Goal: Task Accomplishment & Management: Manage account settings

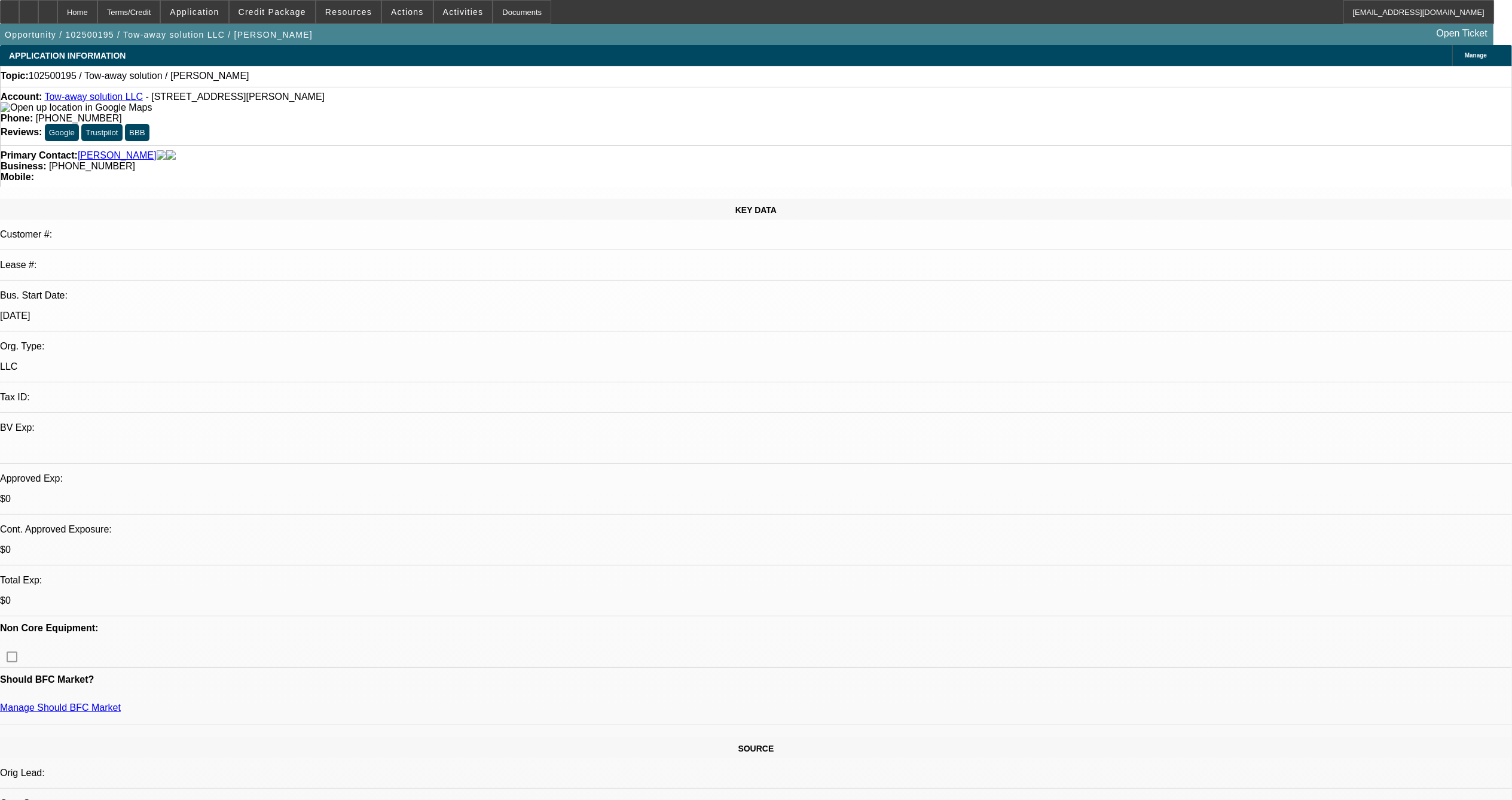
select select "0"
select select "2"
select select "0.1"
select select "1"
select select "2"
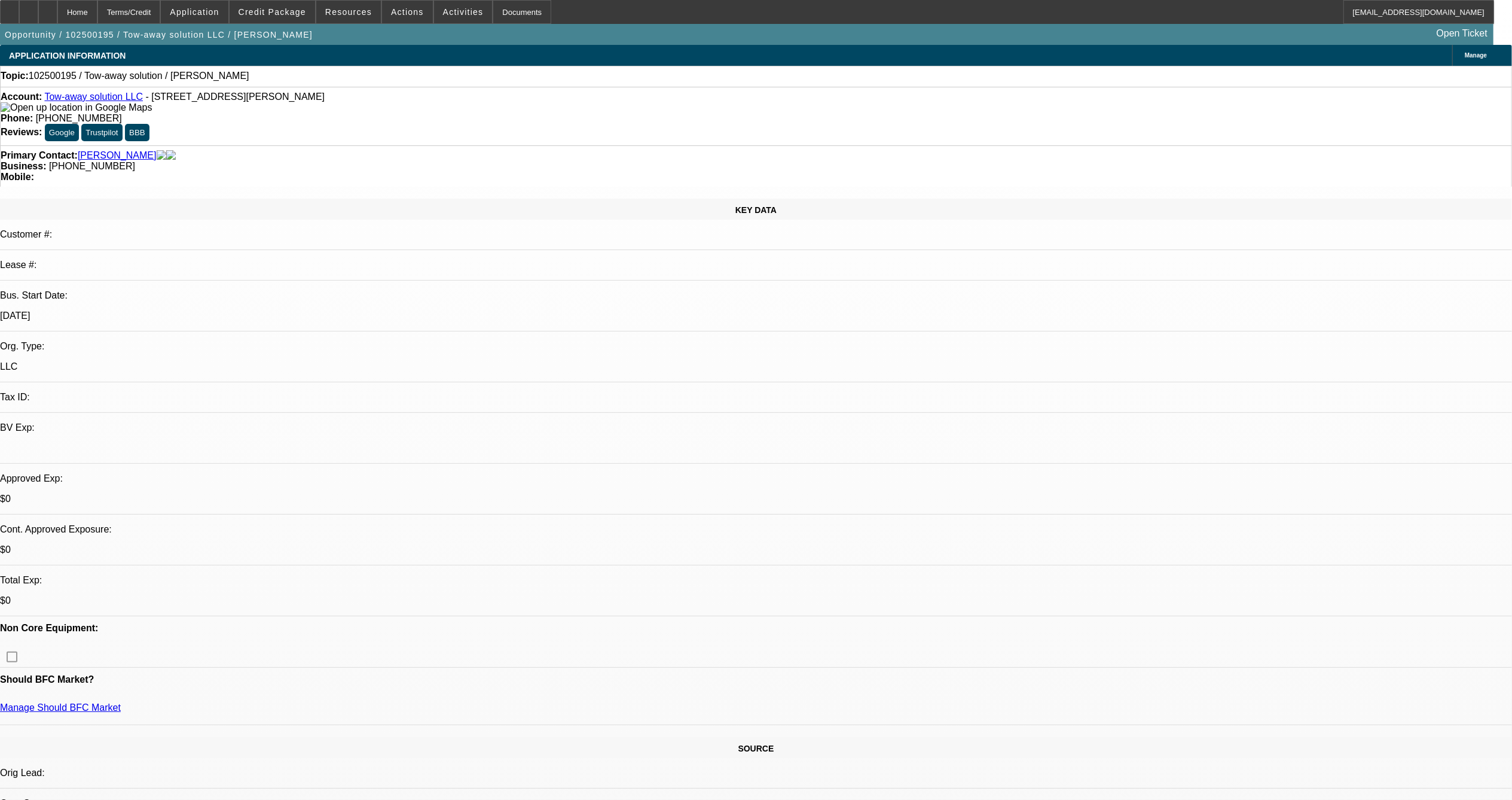
select select "4"
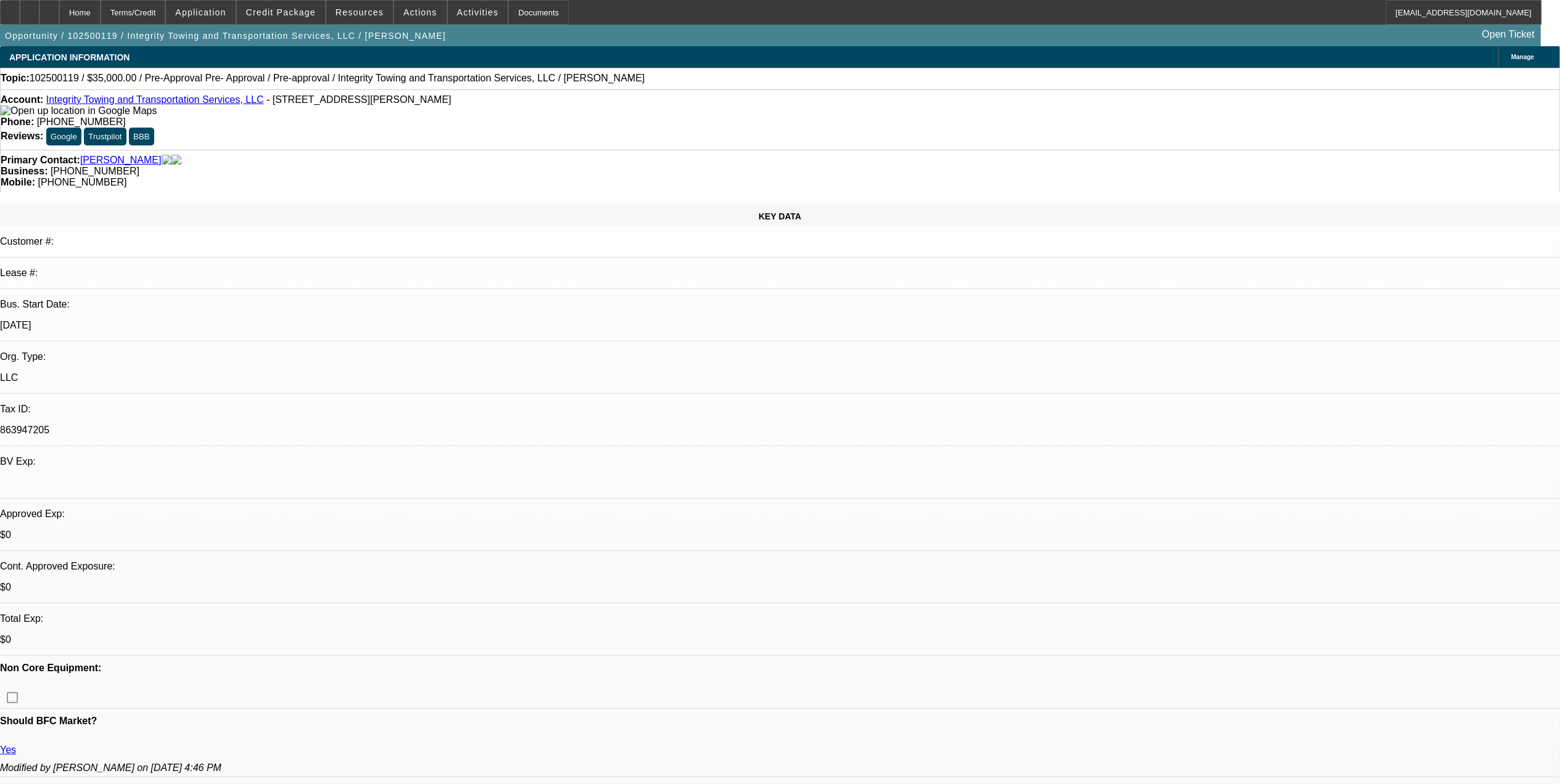
select select "0"
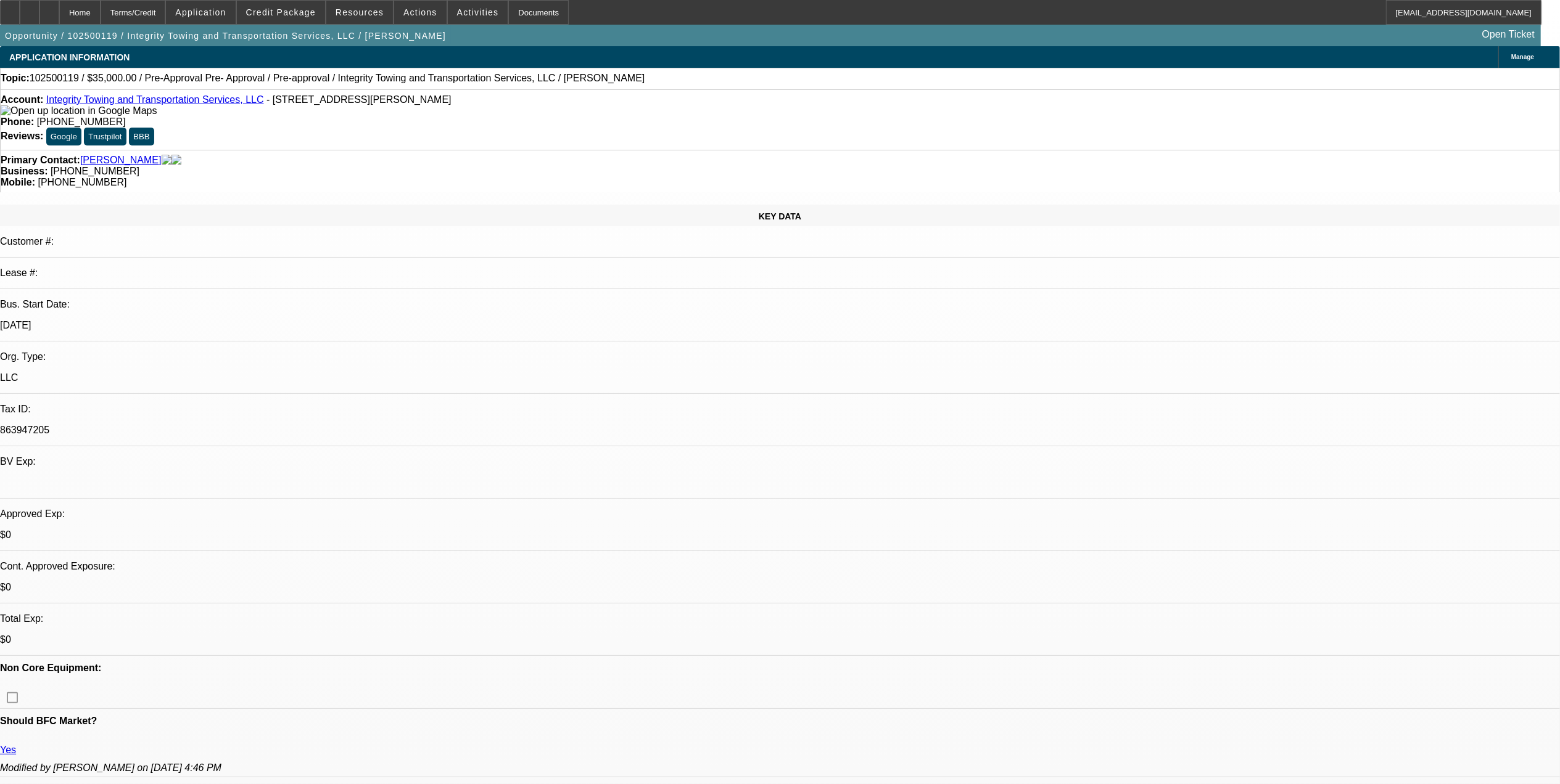
select select "0"
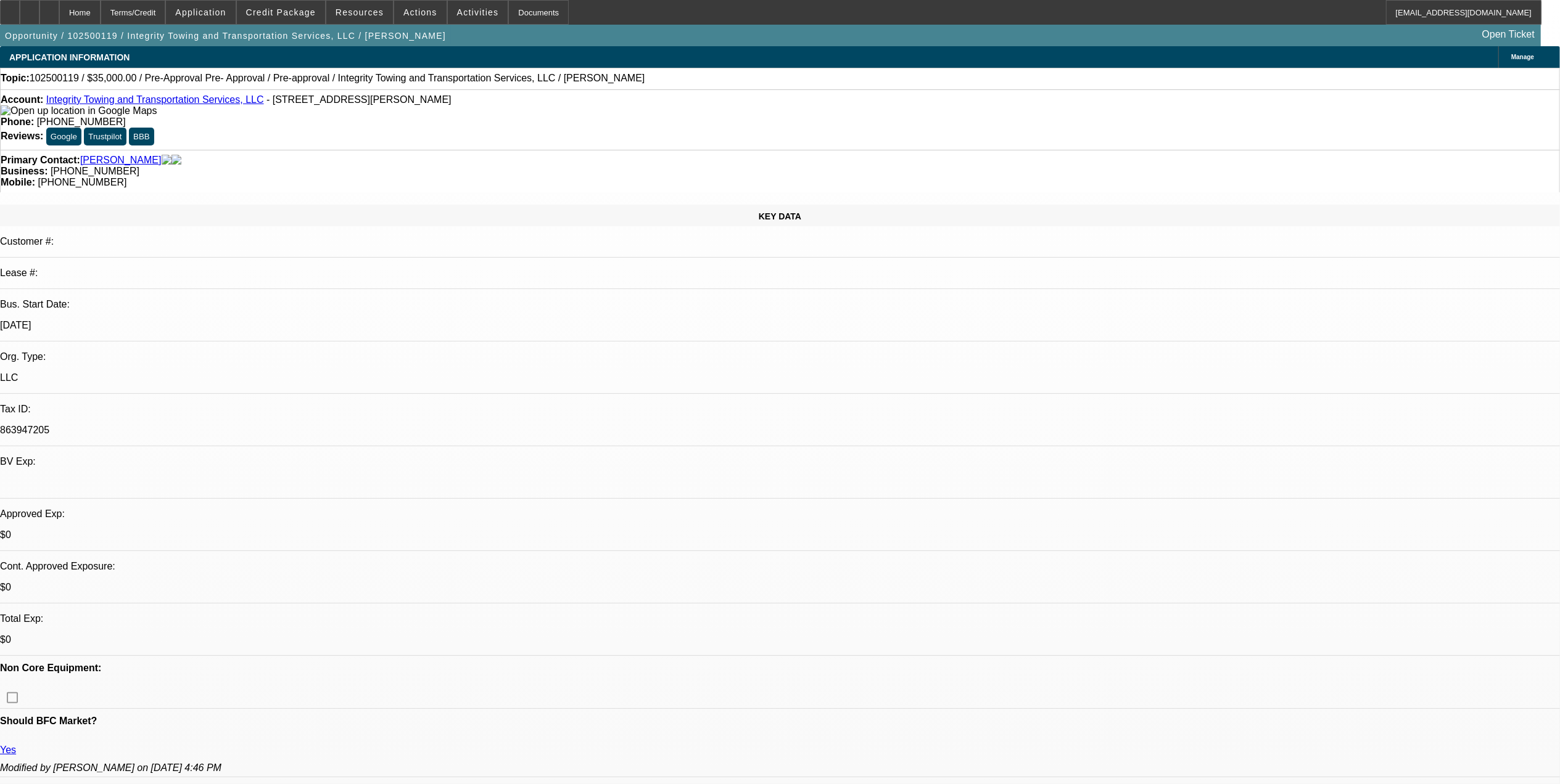
select select "0"
select select "1"
select select "6"
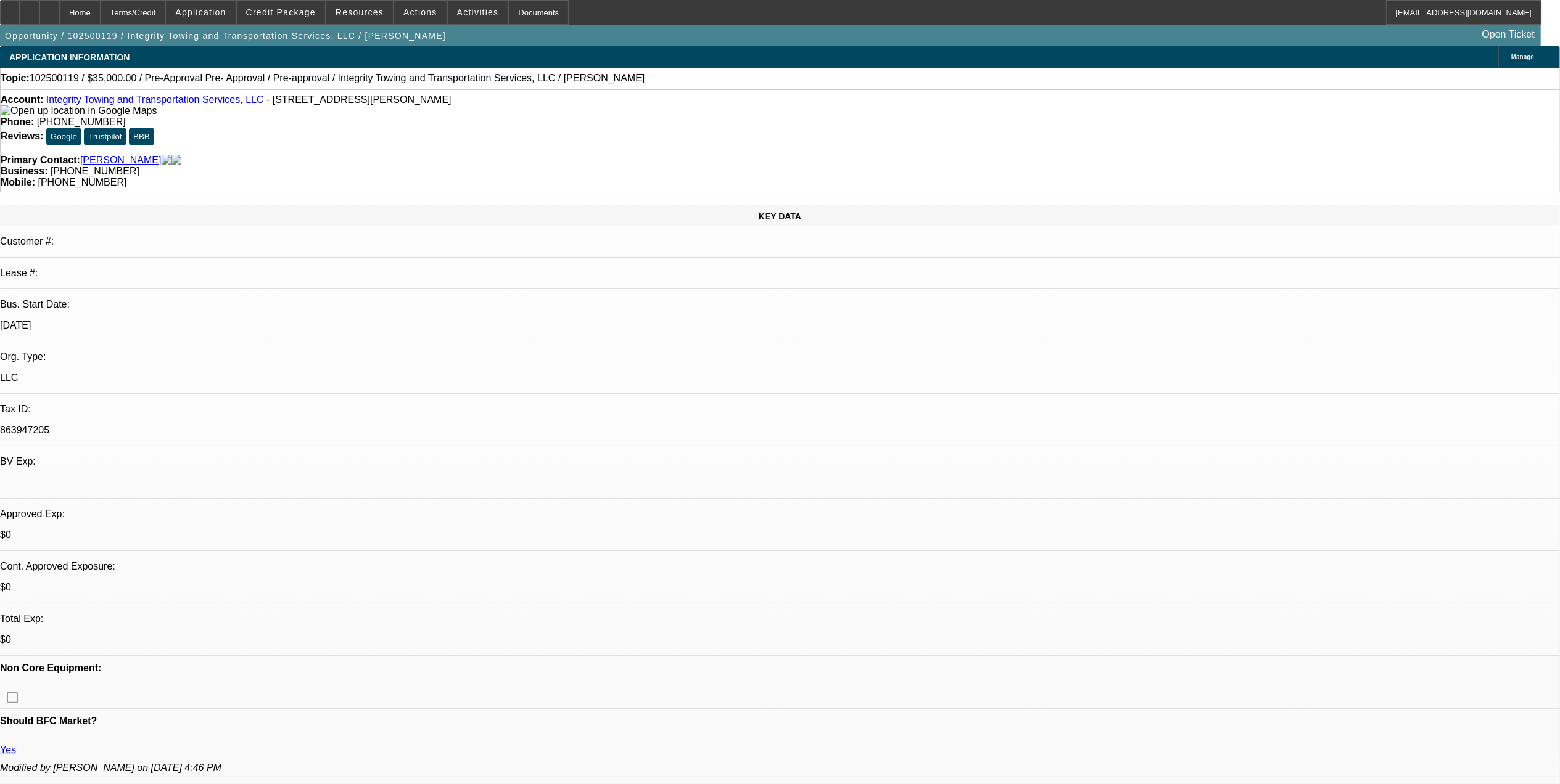
select select "1"
select select "6"
select select "1"
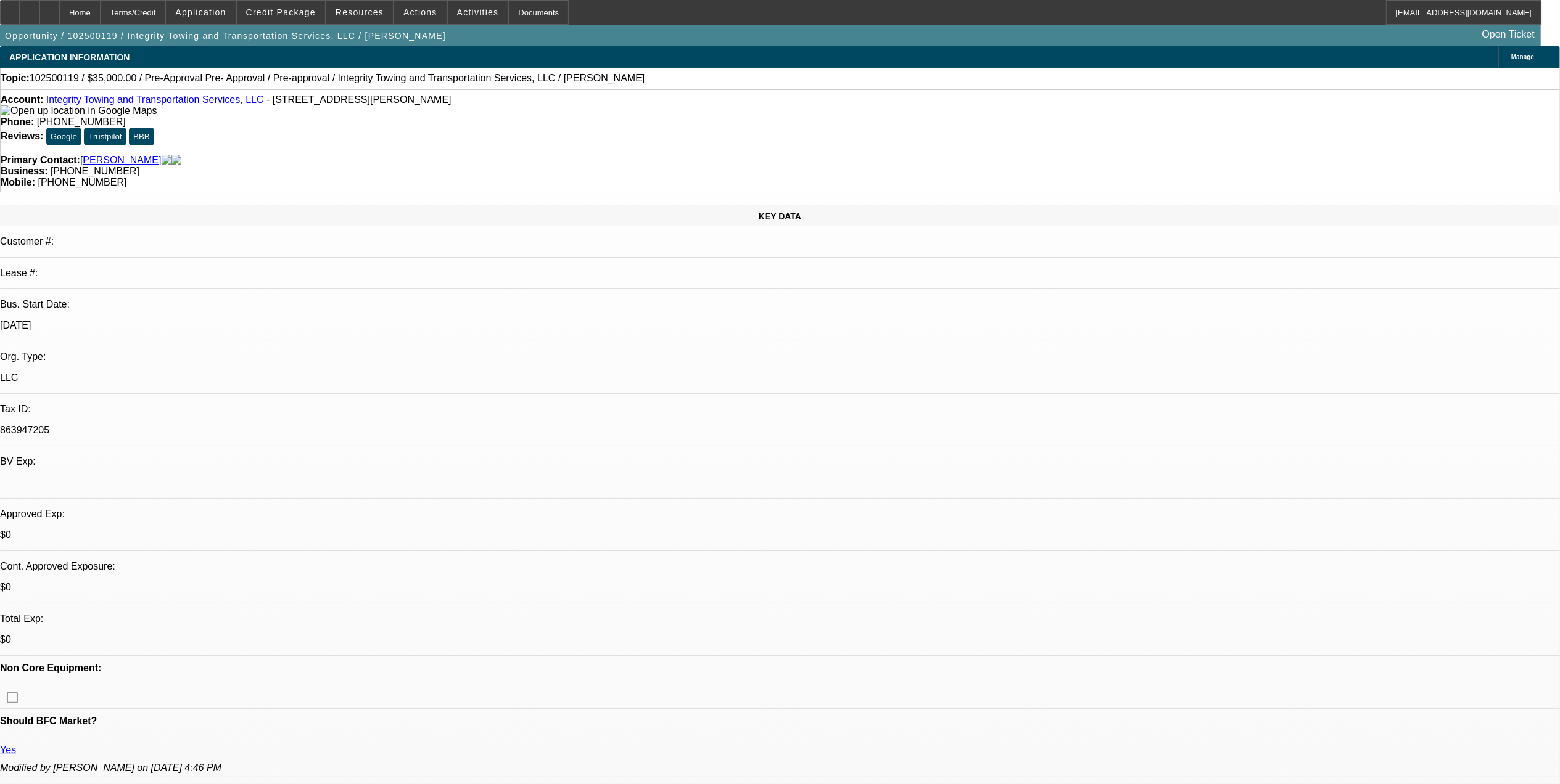
select select "6"
select select "1"
select select "6"
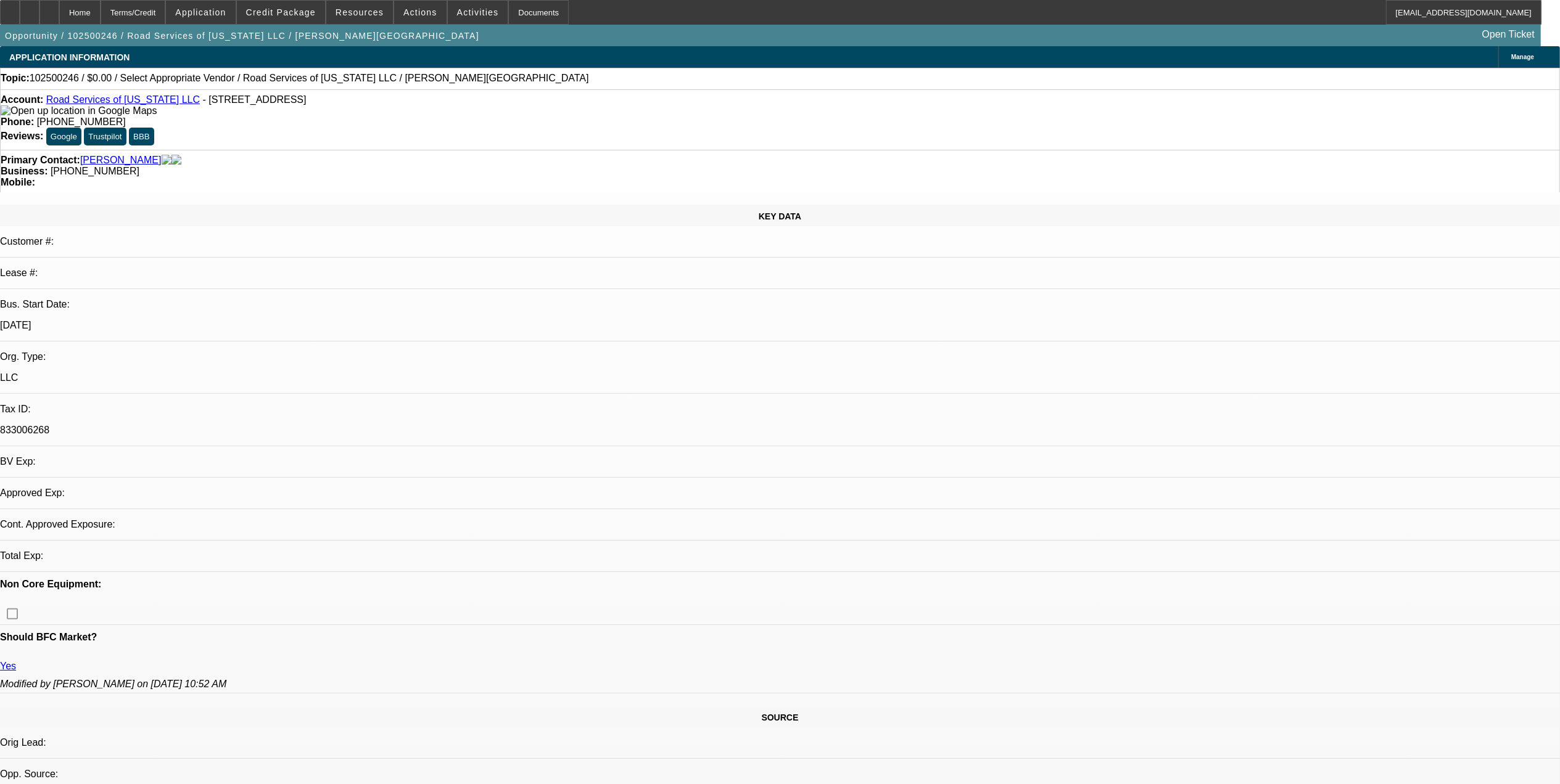
select select "0"
select select "2"
select select "0.1"
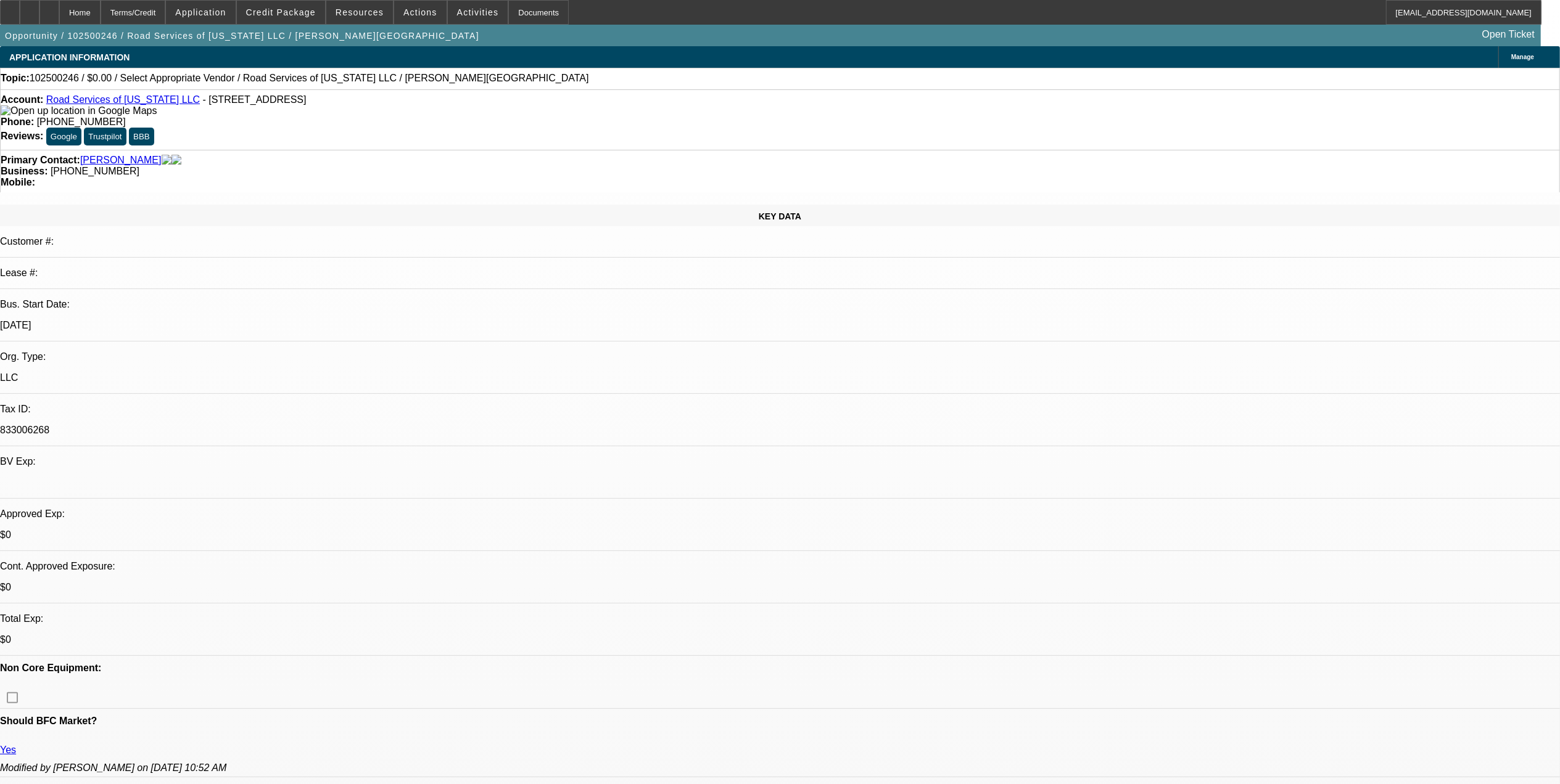
select select "1"
select select "2"
select select "4"
select select "0.15"
select select "2"
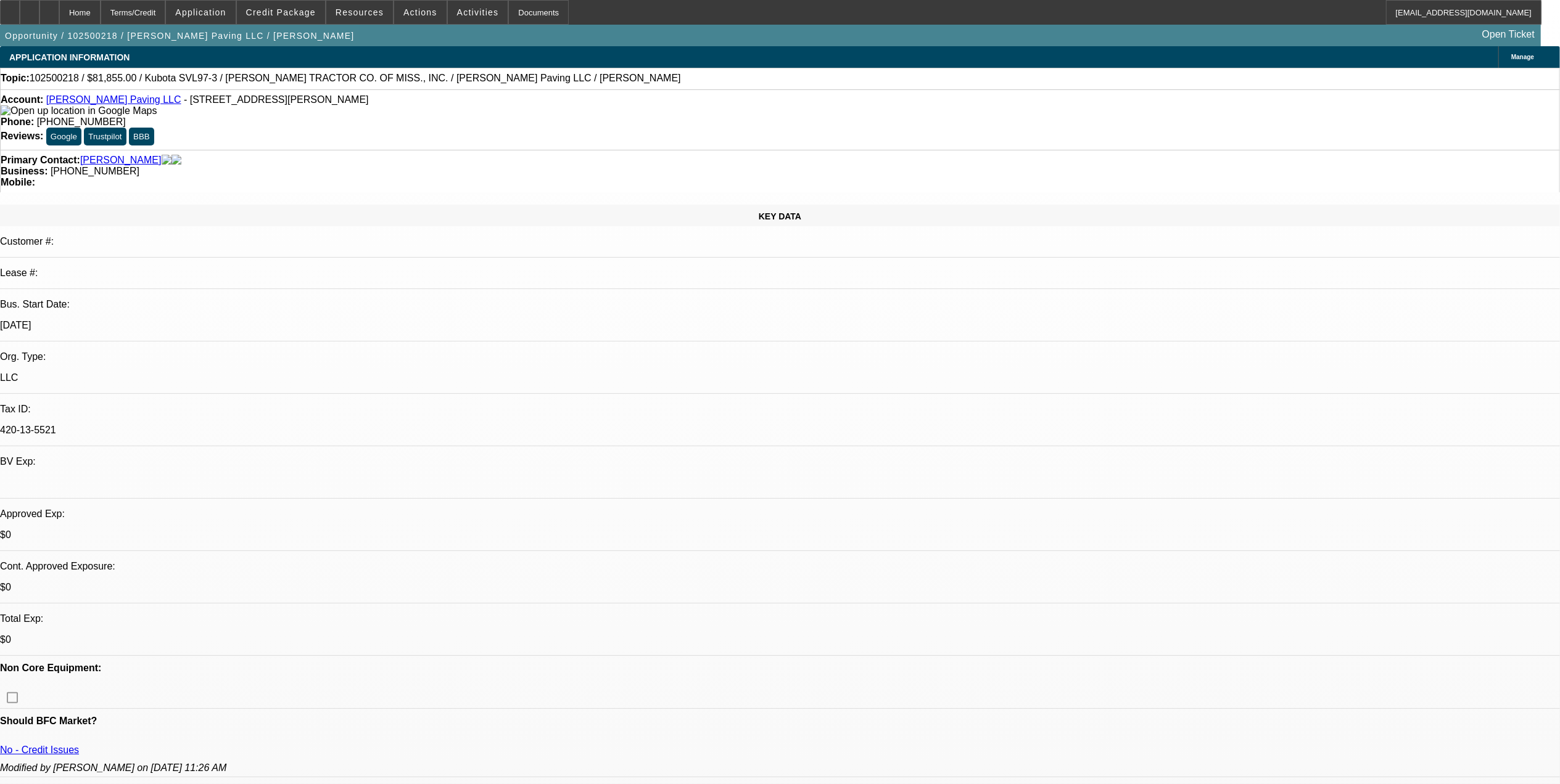
select select "2"
select select "0"
select select "6"
select select "0.15"
select select "2"
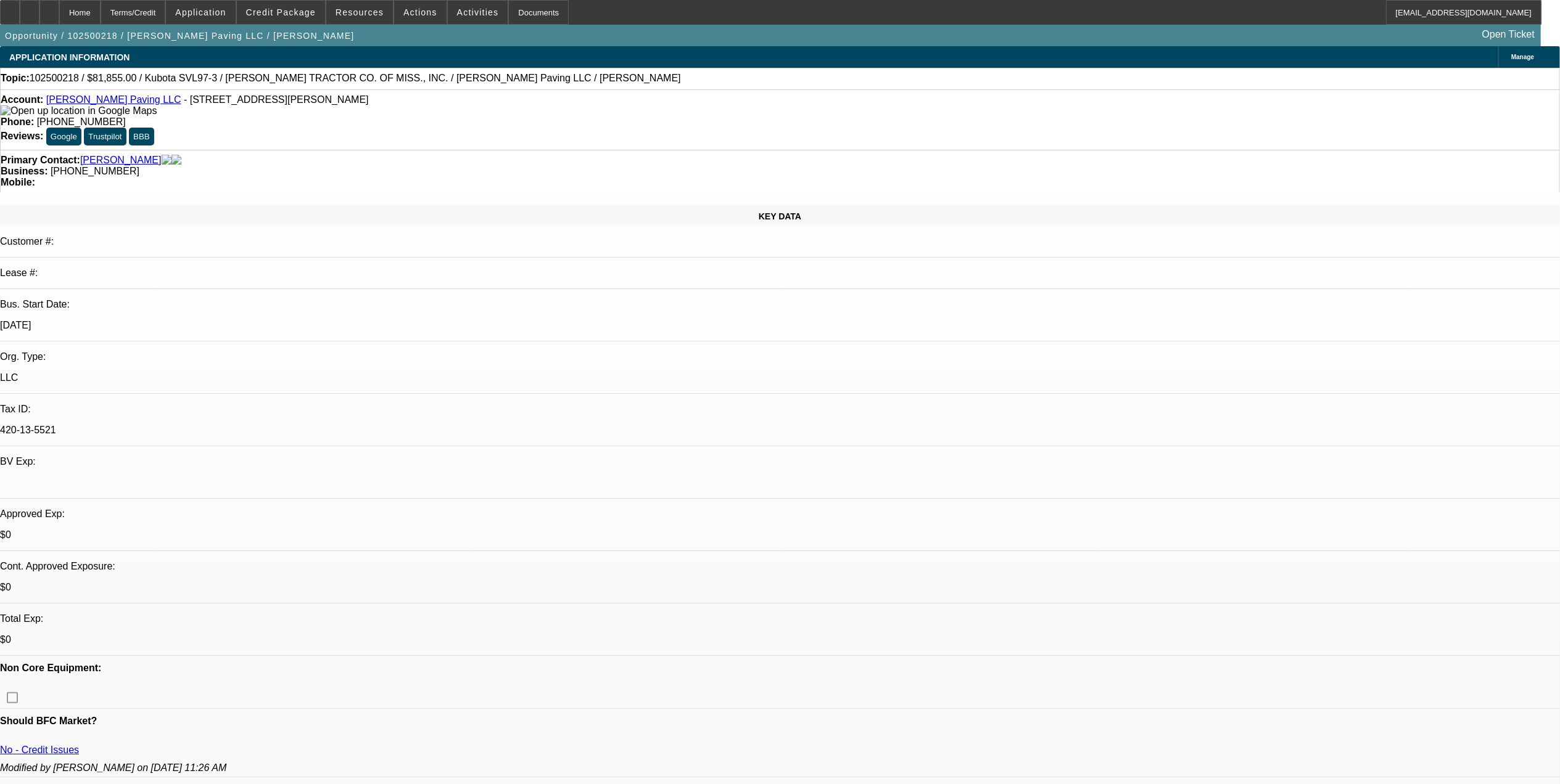
select select "2"
select select "0"
select select "6"
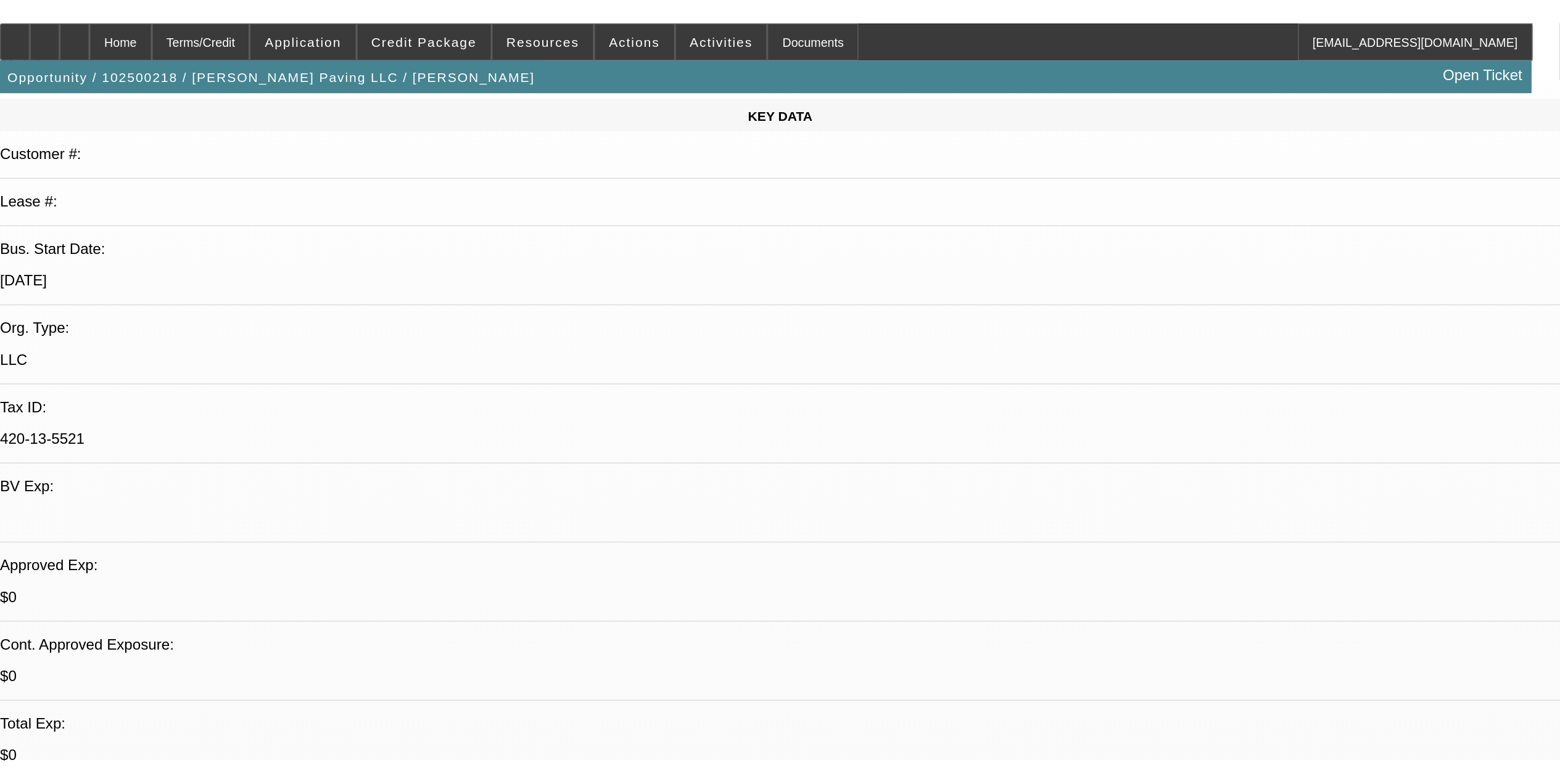
scroll to position [247, 0]
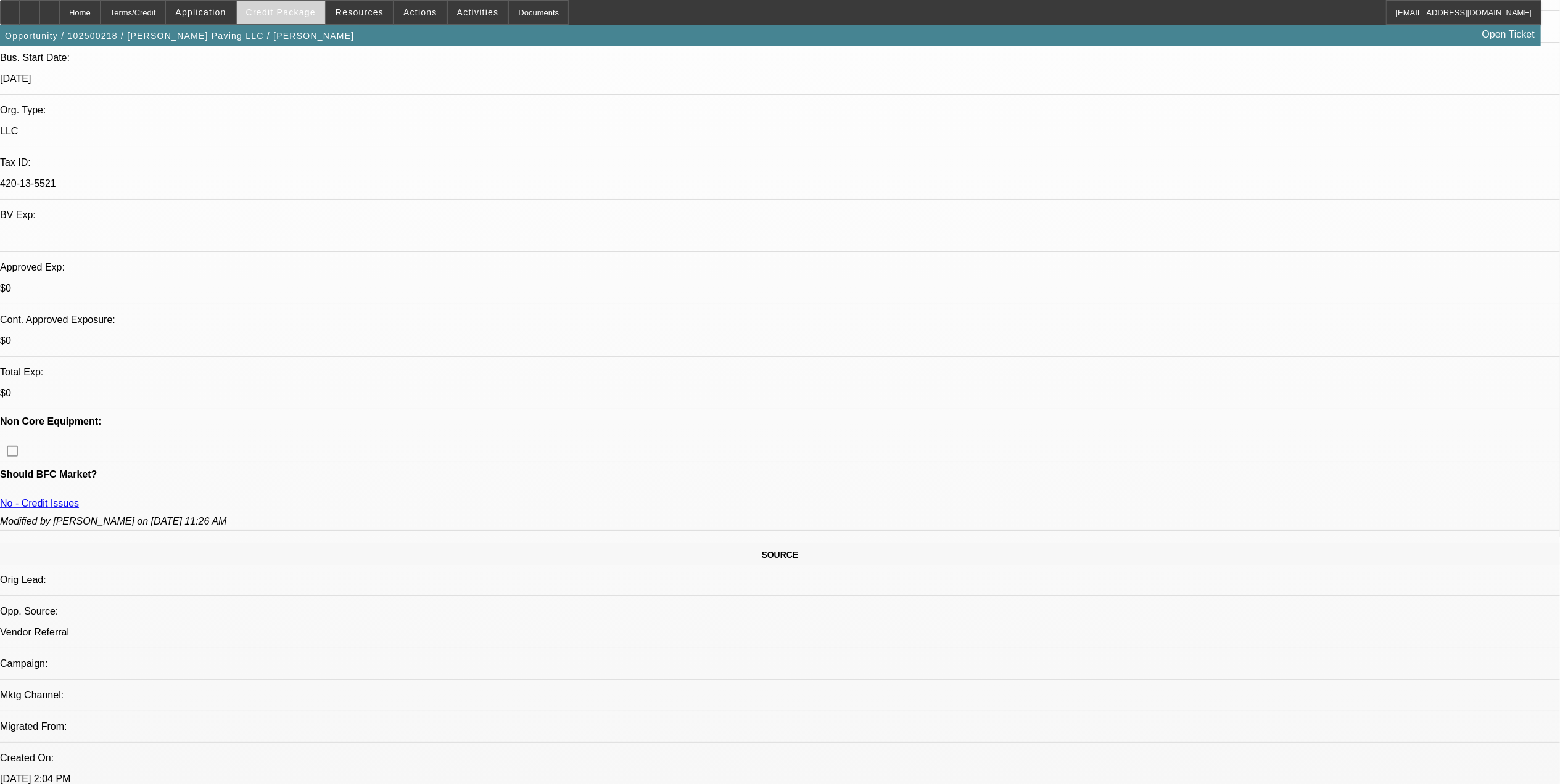
click at [306, 4] on span at bounding box center [281, 12] width 88 height 30
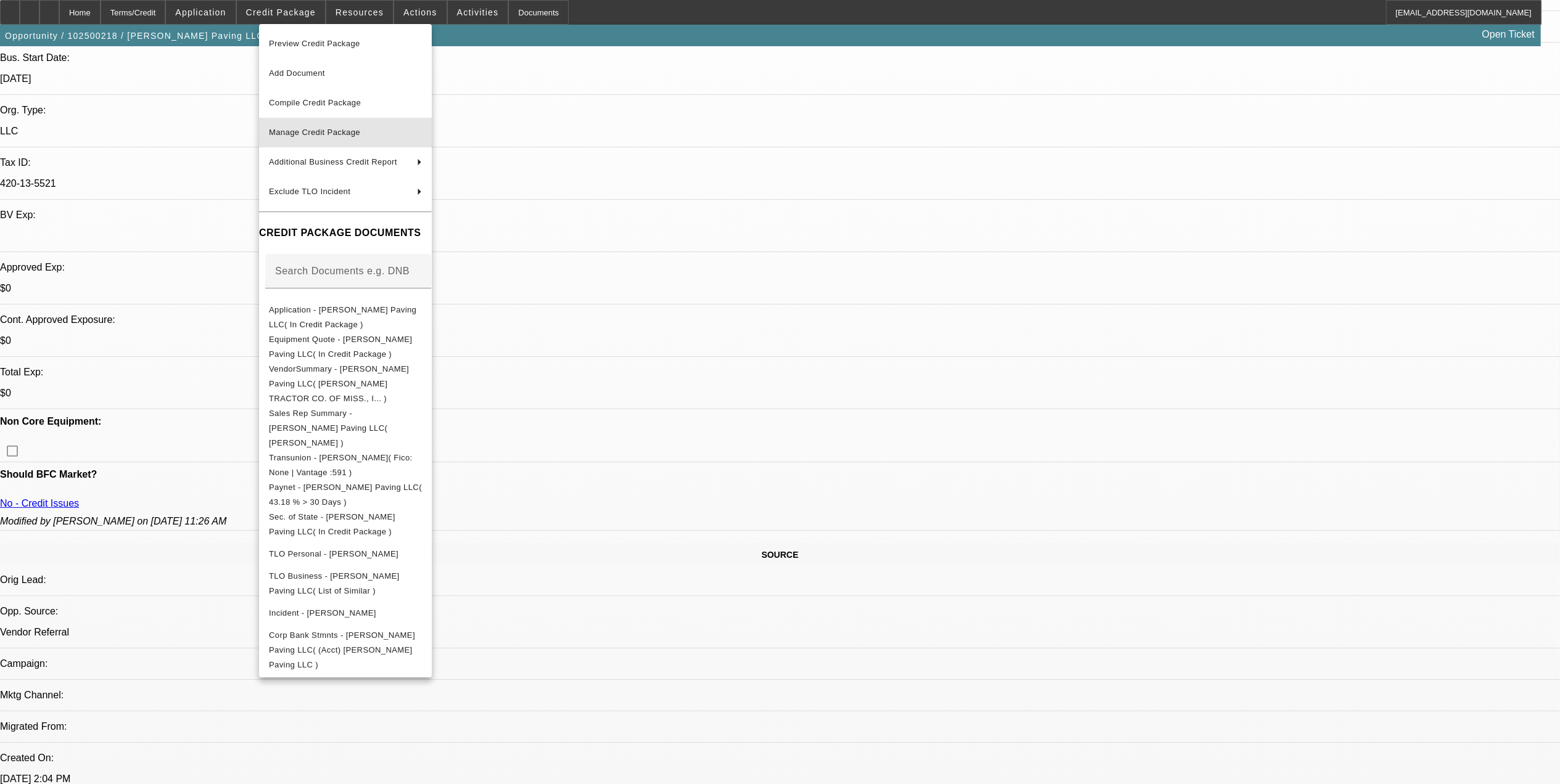
drag, startPoint x: 346, startPoint y: 134, endPoint x: 316, endPoint y: 233, distance: 103.4
click at [346, 134] on span "Manage Credit Package" at bounding box center [315, 132] width 92 height 9
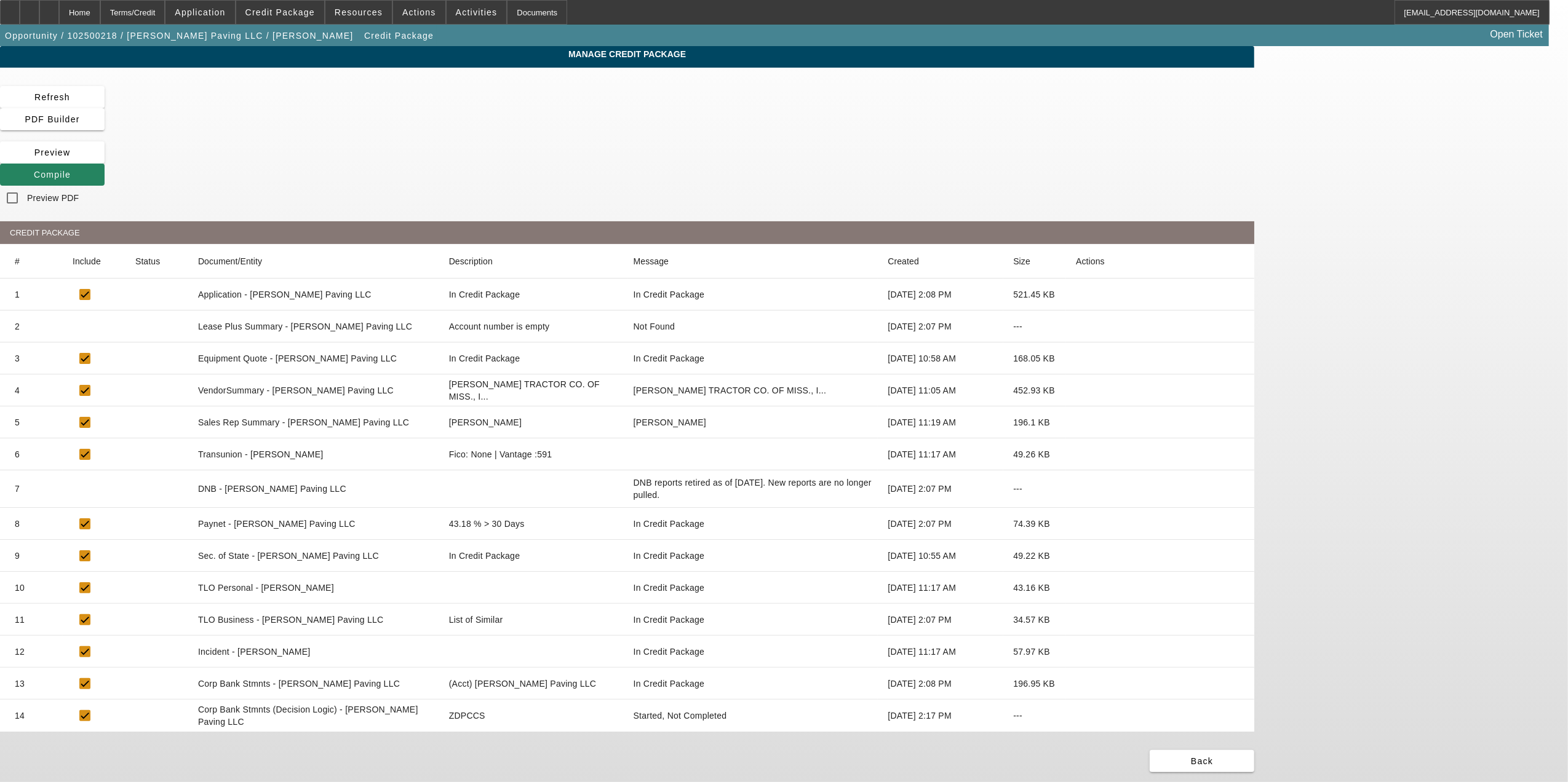
click at [1076, 454] on icon at bounding box center [1076, 454] width 0 height 0
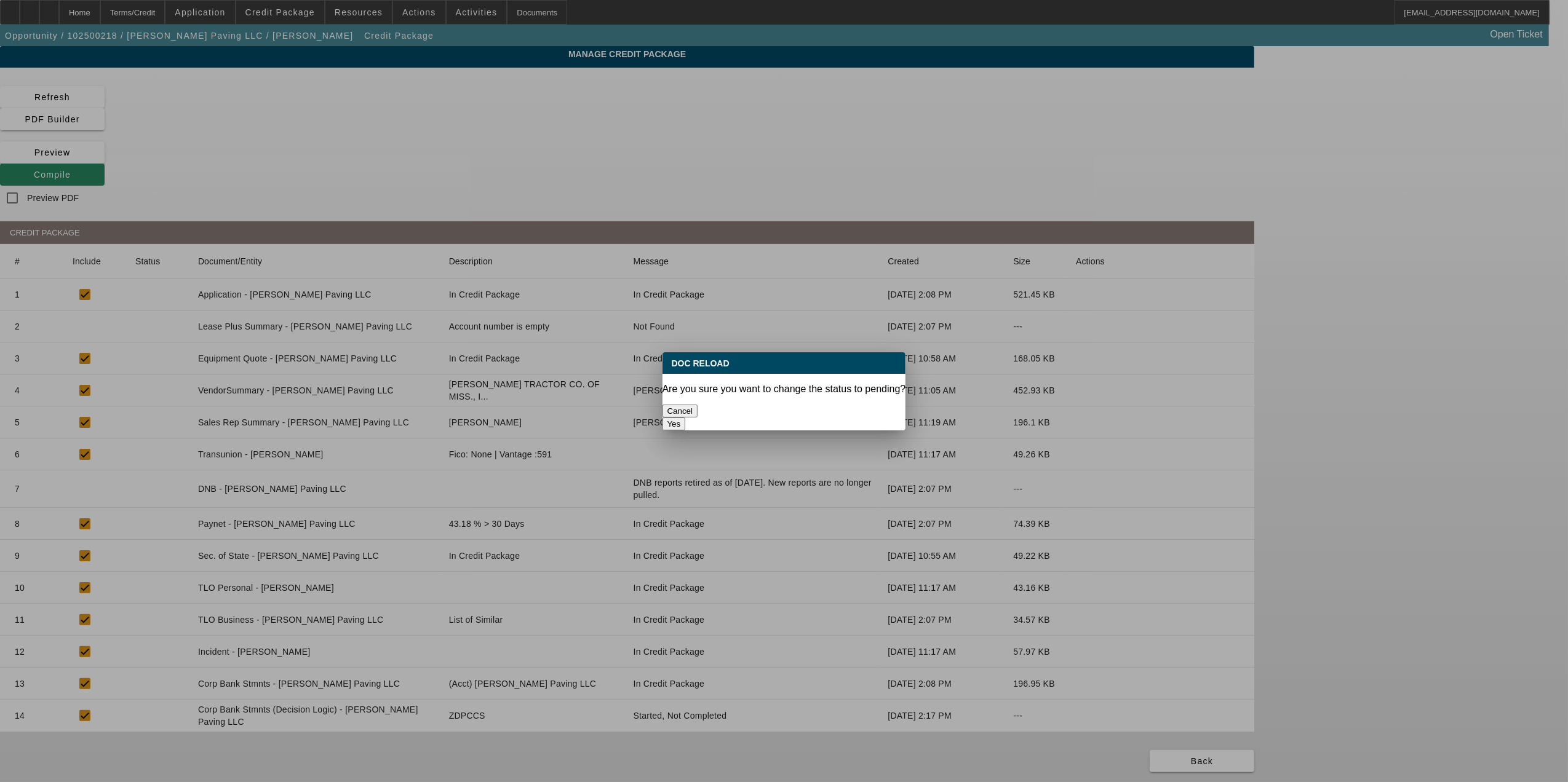
click at [686, 417] on button "Yes" at bounding box center [674, 424] width 24 height 13
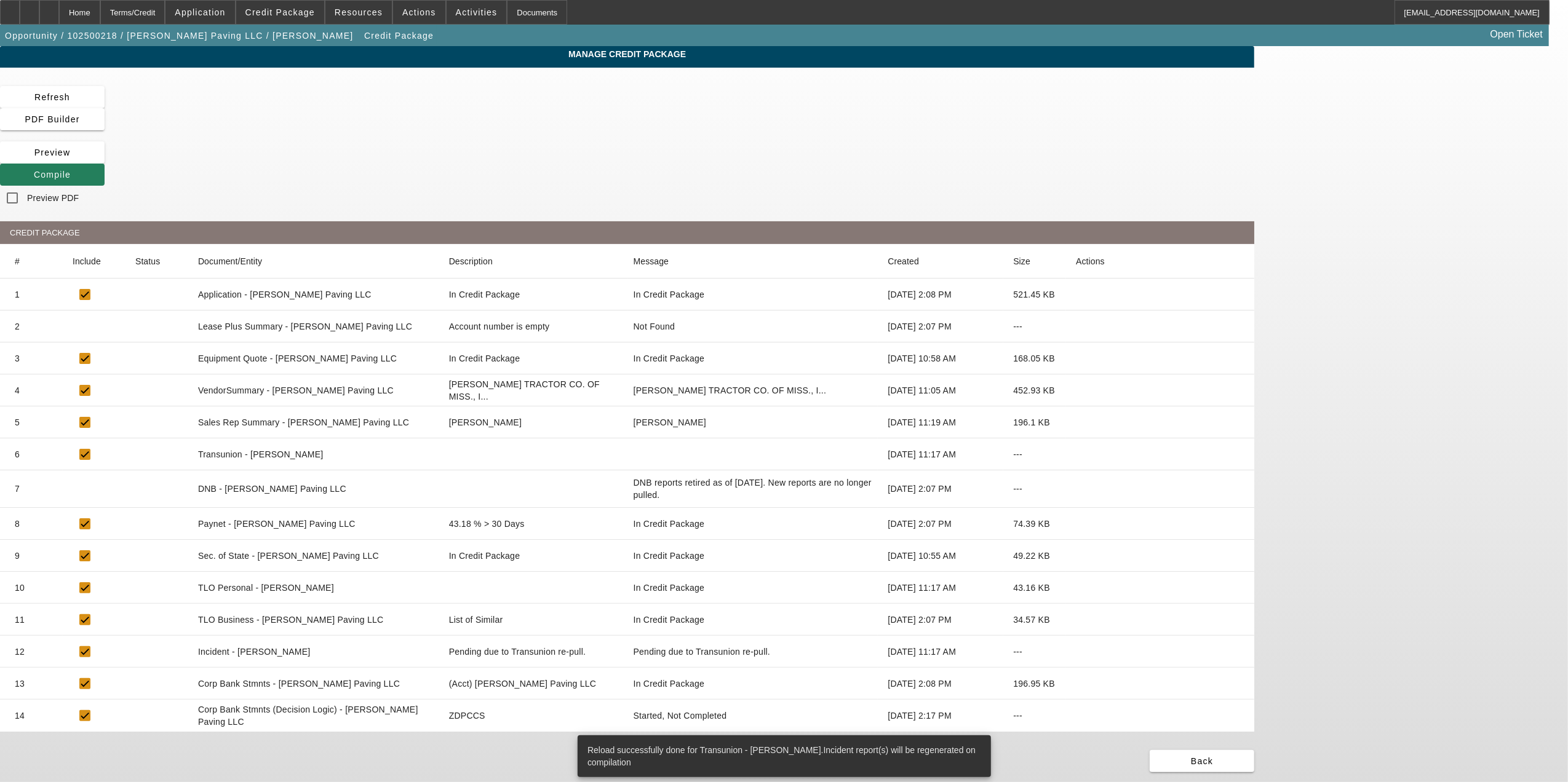
click at [105, 160] on span at bounding box center [52, 175] width 105 height 30
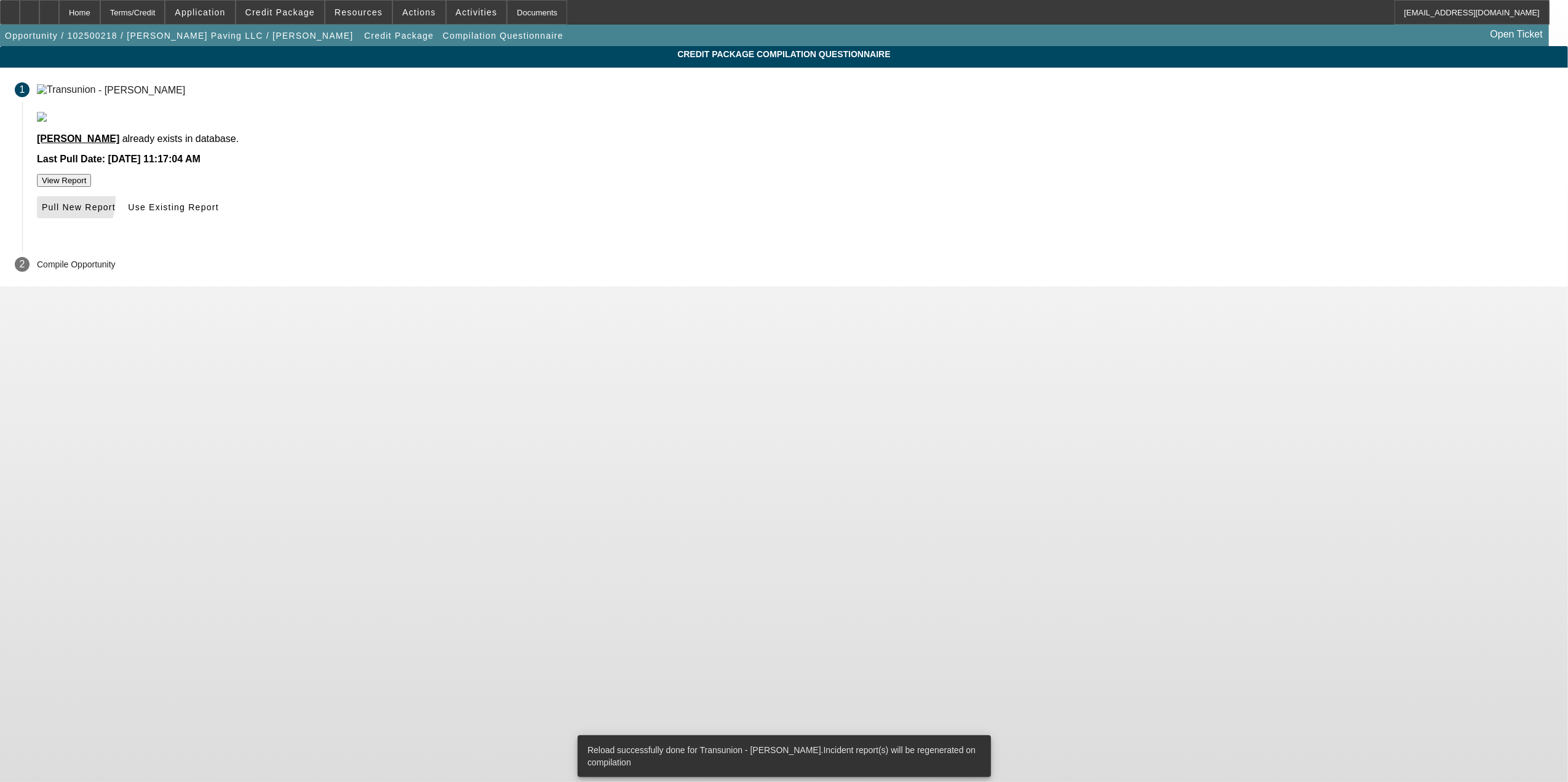
drag, startPoint x: 726, startPoint y: 240, endPoint x: 737, endPoint y: 246, distance: 12.5
click at [116, 212] on span "Pull New Report" at bounding box center [79, 206] width 74 height 10
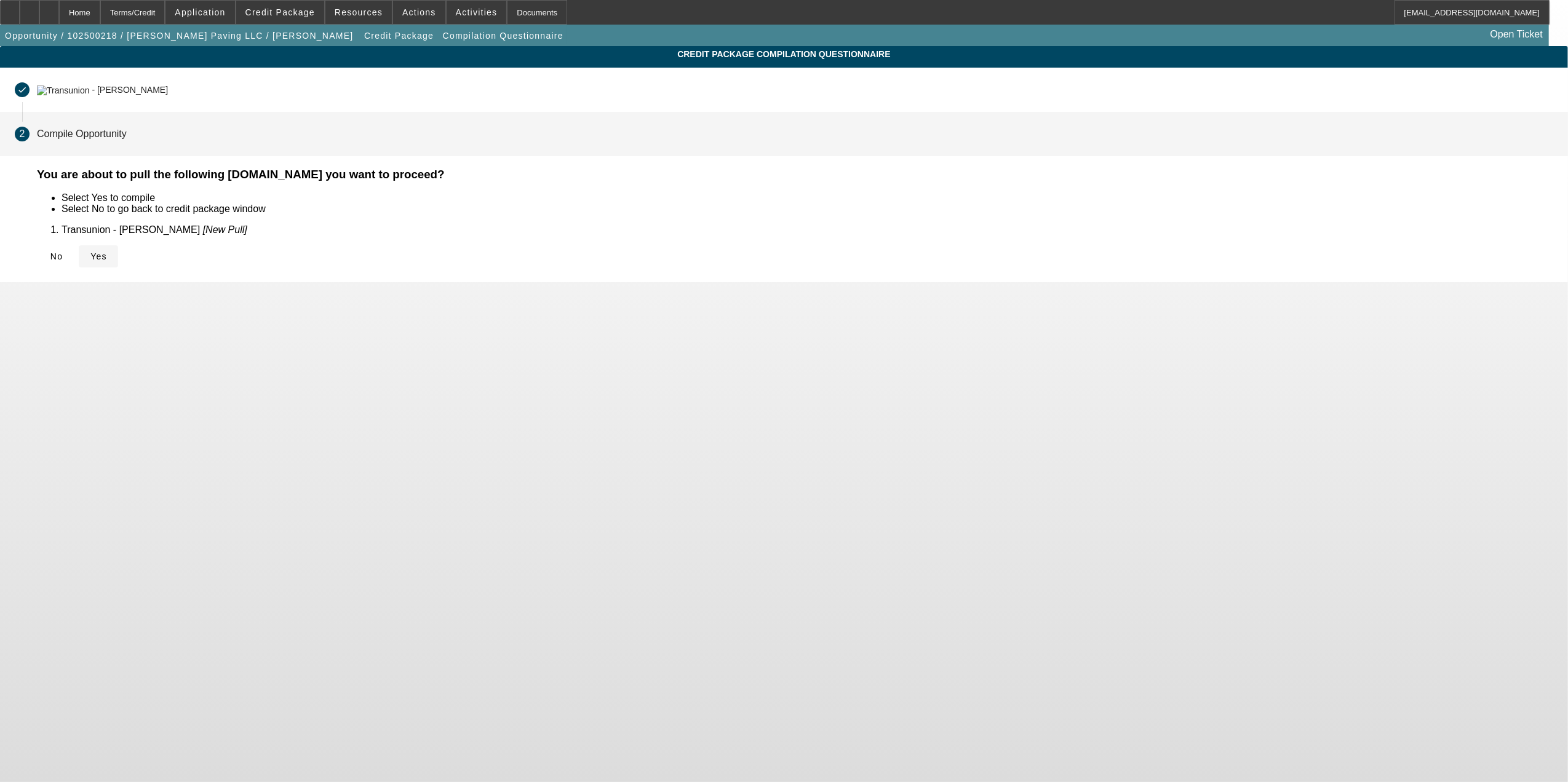
click at [118, 262] on span at bounding box center [98, 257] width 40 height 30
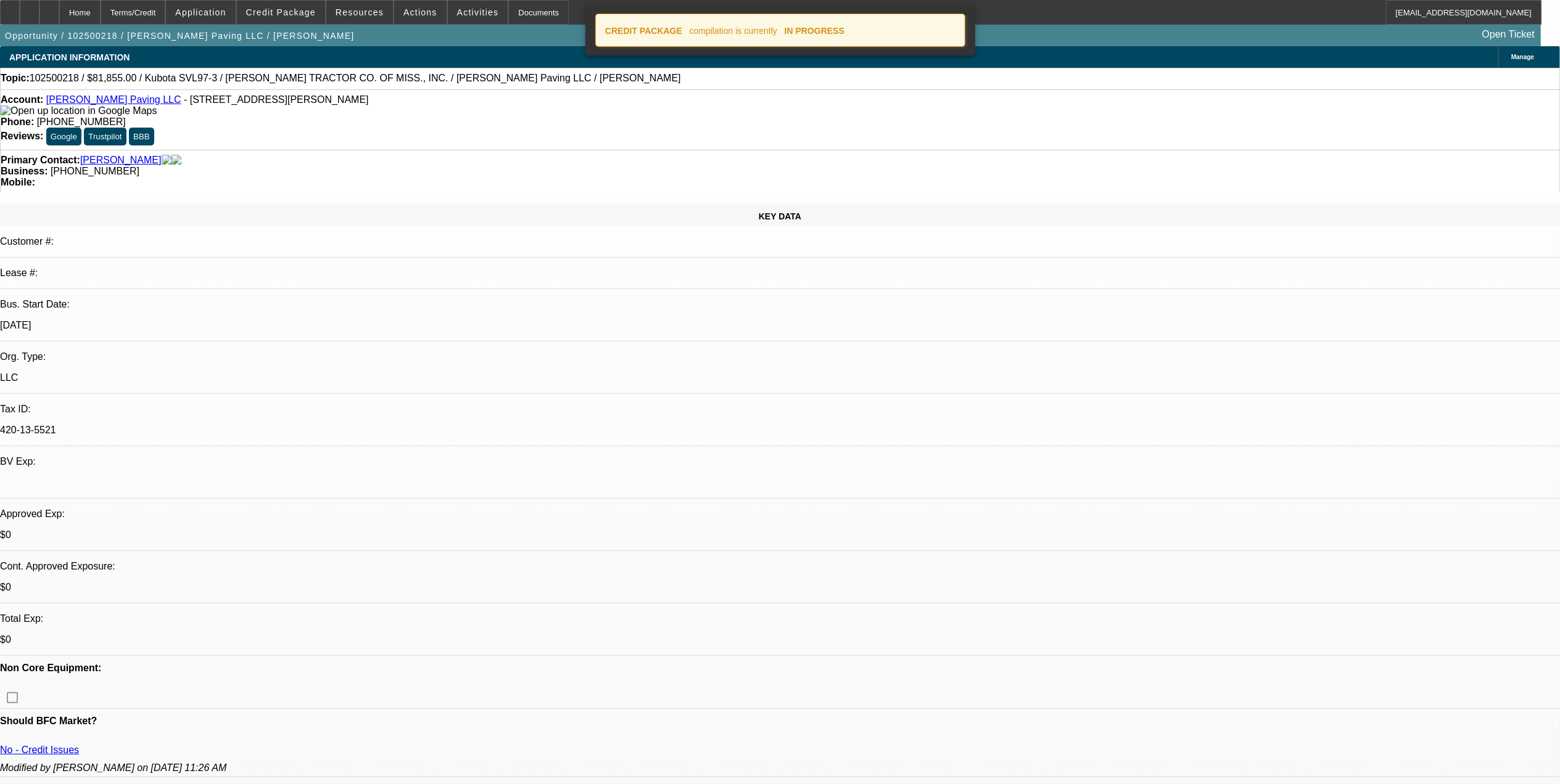
select select "0.15"
select select "2"
select select "0"
select select "6"
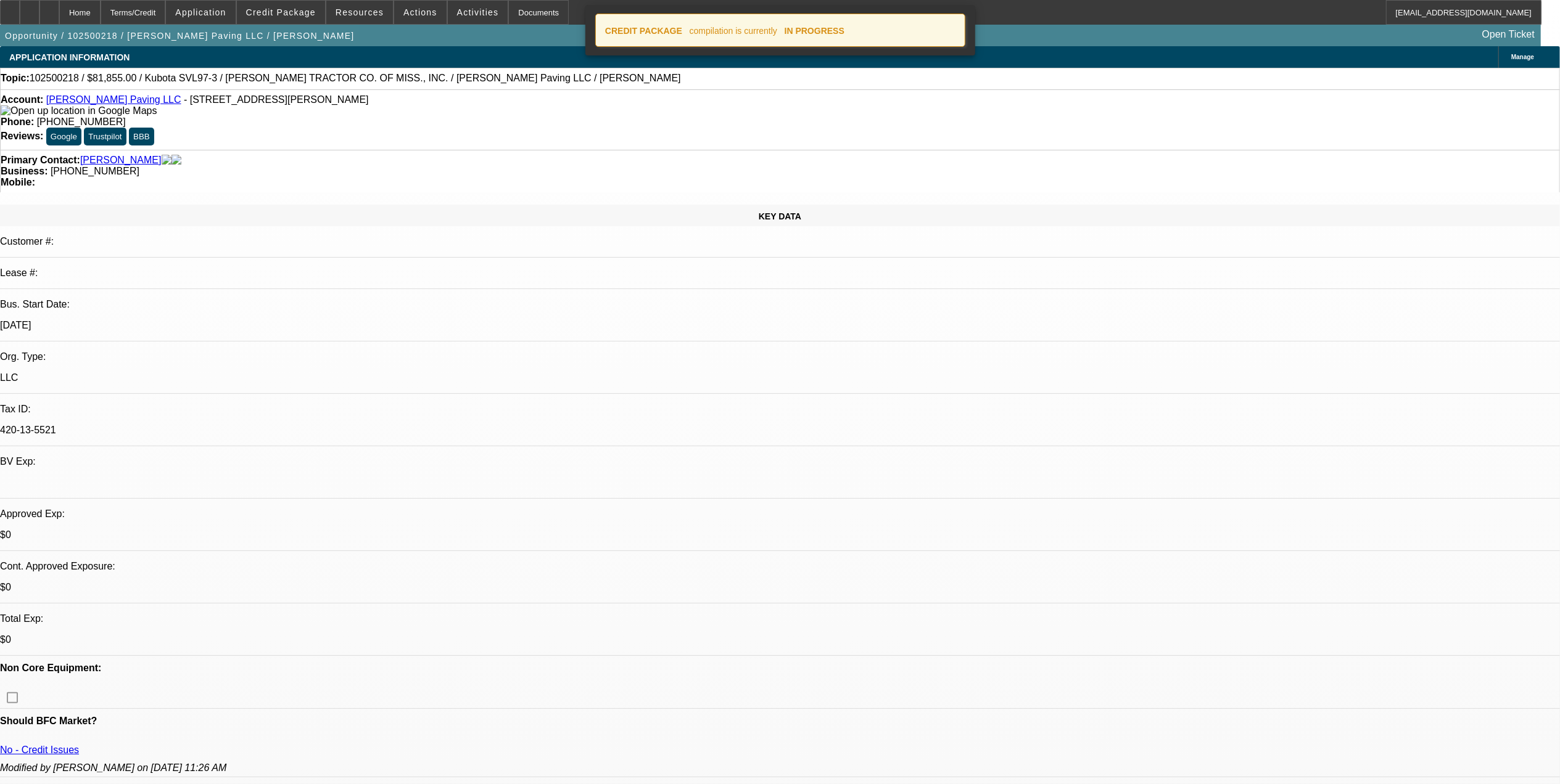
select select "0.15"
select select "2"
select select "0"
select select "6"
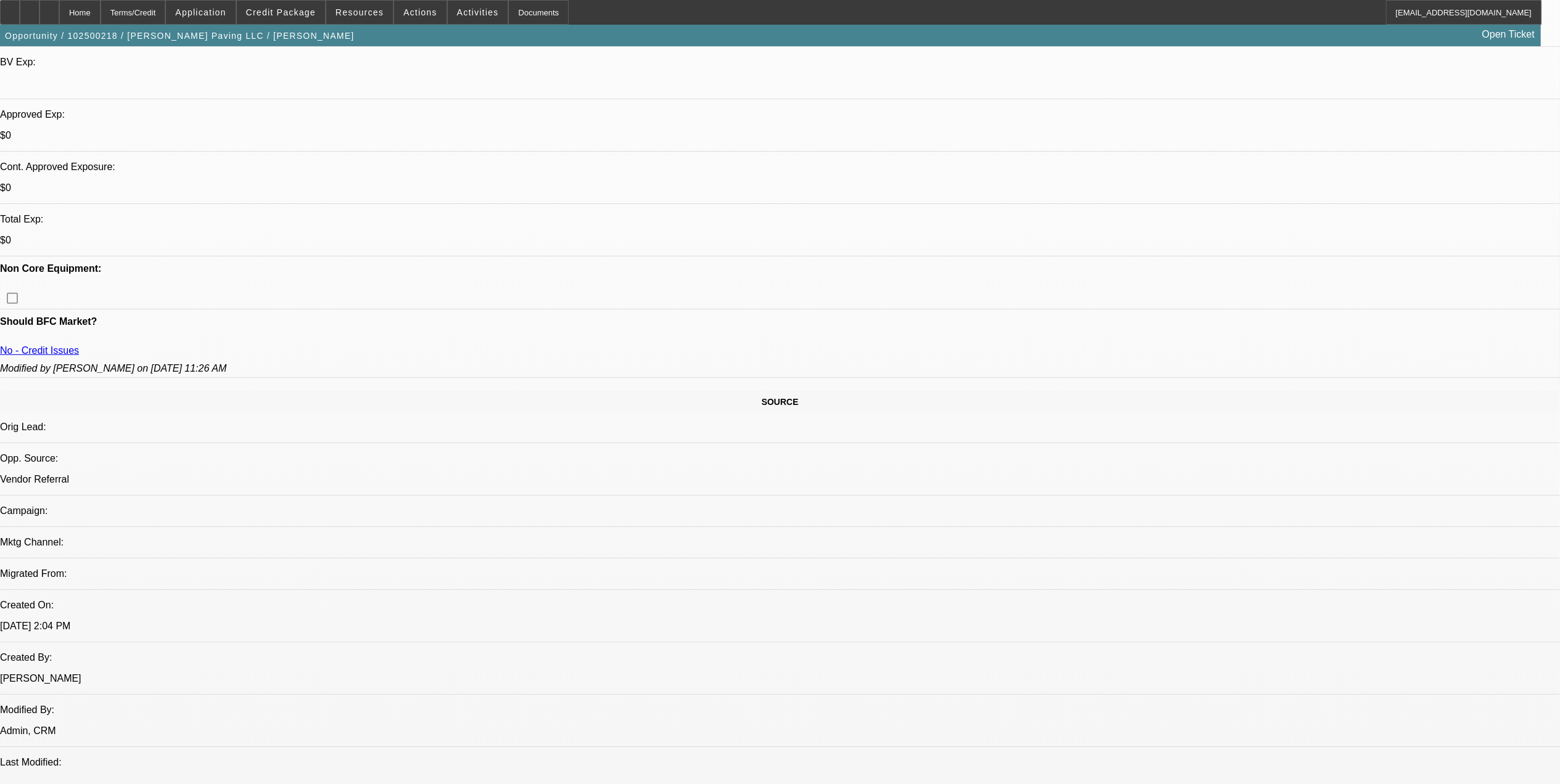
scroll to position [410, 0]
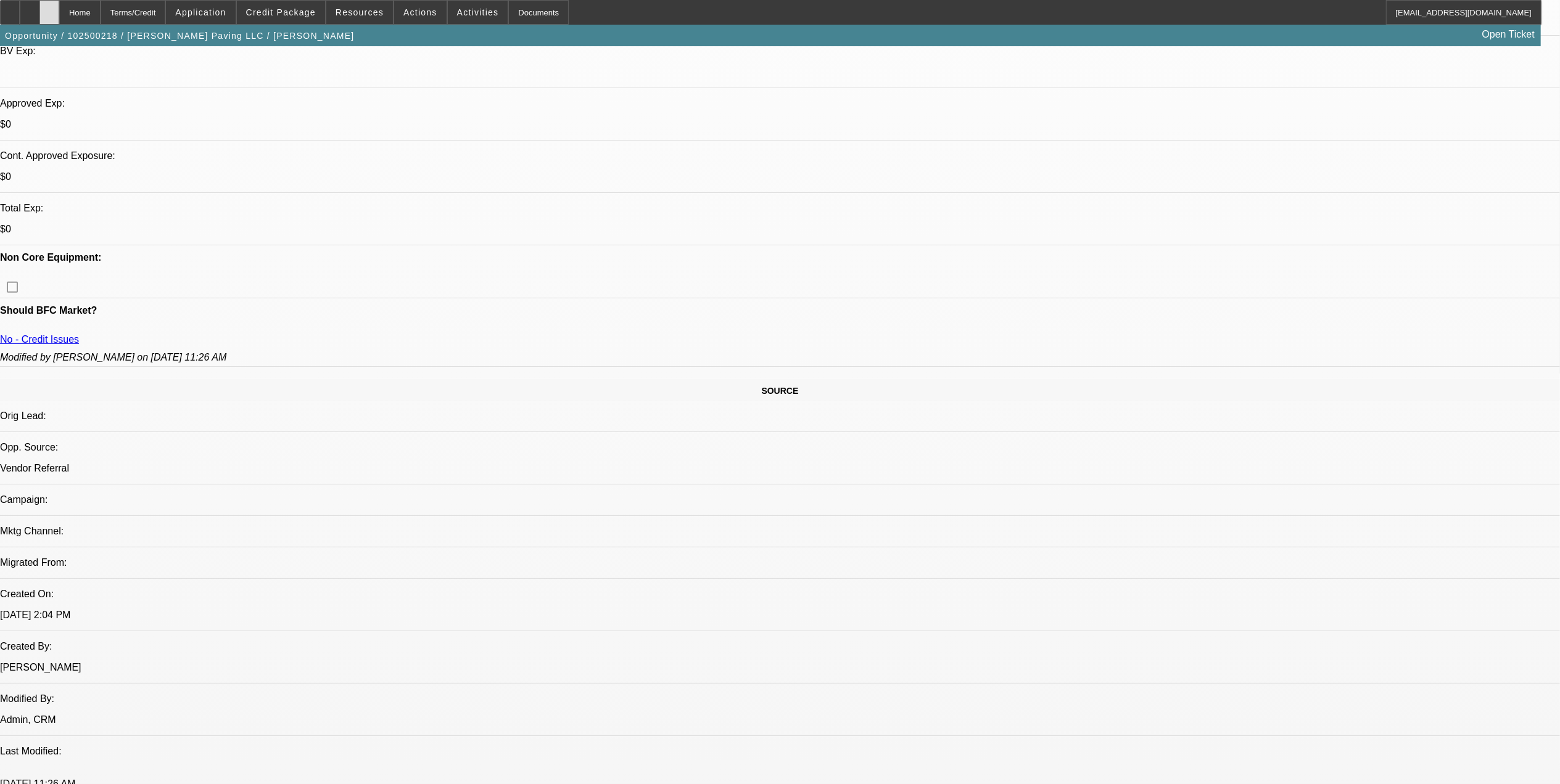
click at [59, 13] on div at bounding box center [49, 12] width 19 height 25
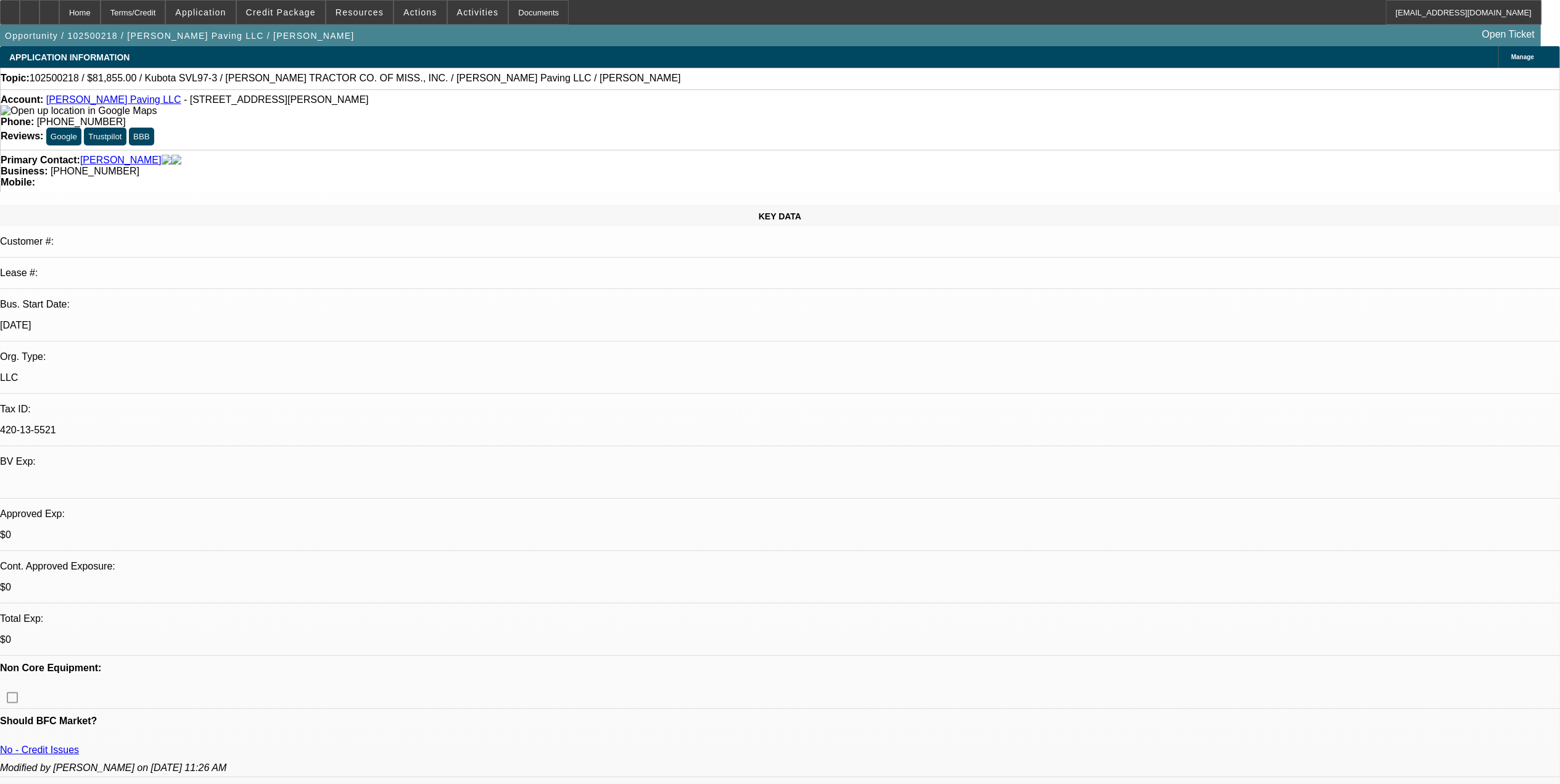
select select "0.15"
select select "2"
select select "0"
select select "0.15"
select select "2"
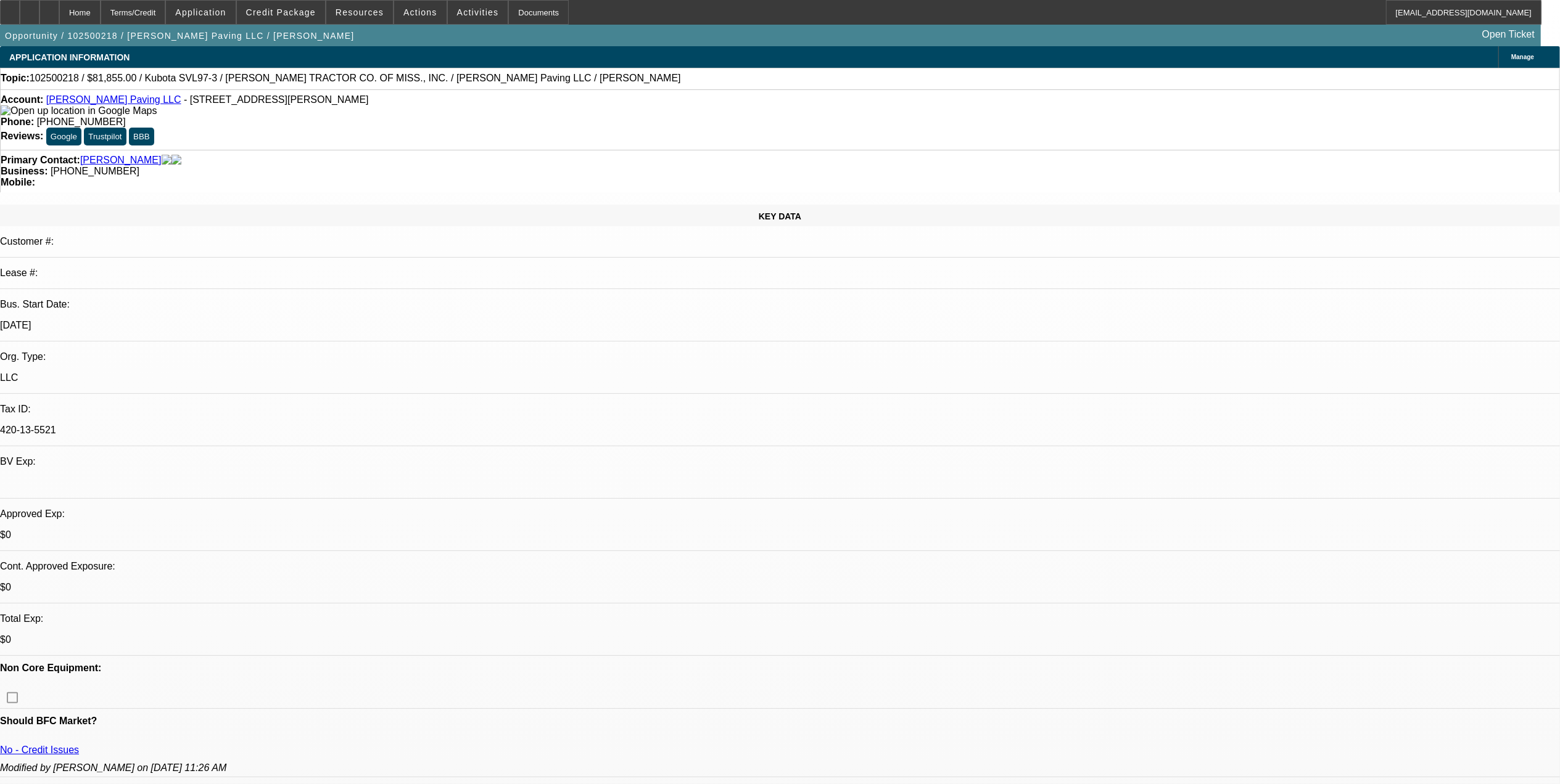
select select "0"
select select "1"
select select "2"
select select "6"
select select "1"
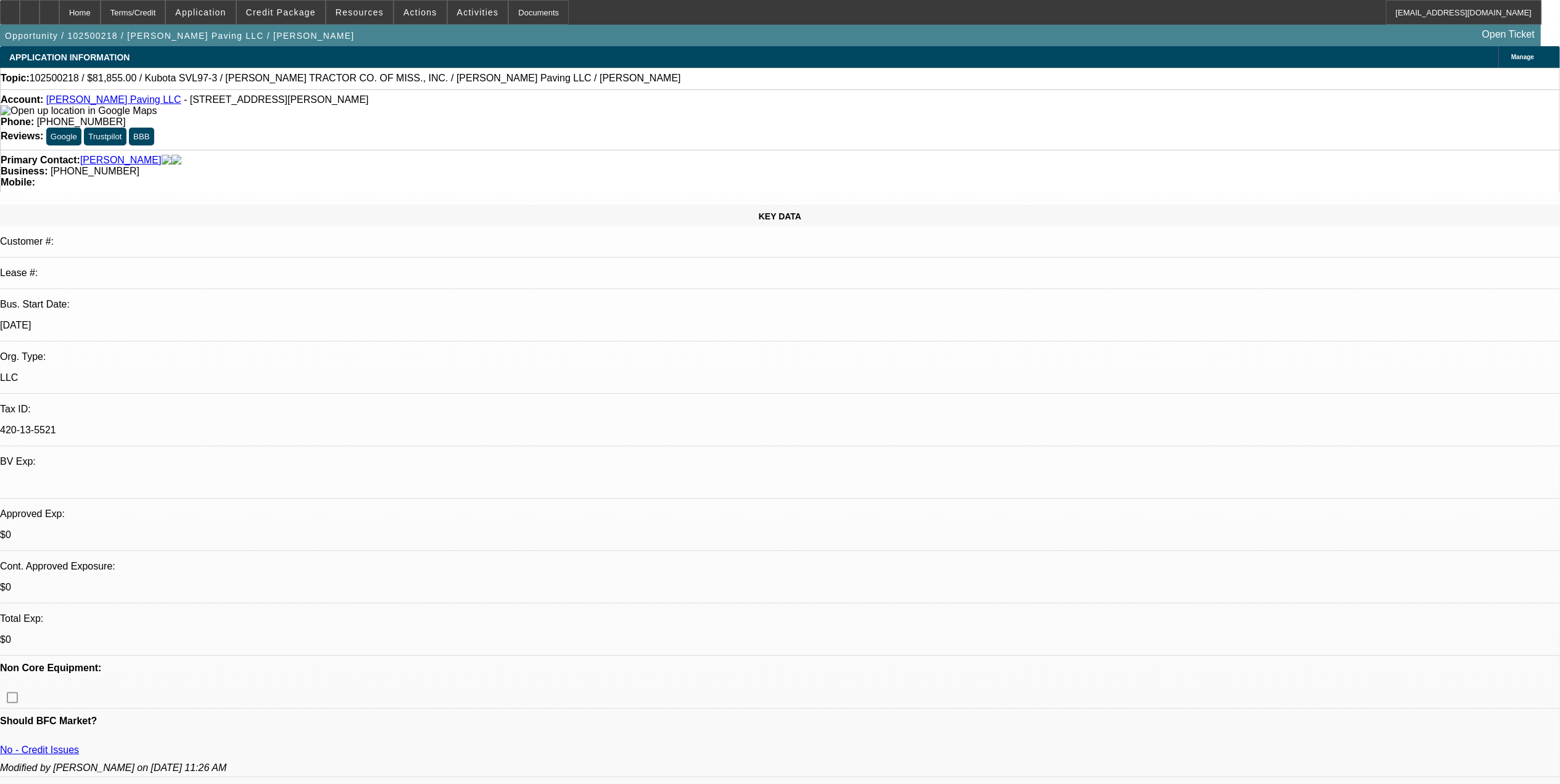
select select "2"
select select "6"
click at [316, 15] on span "Credit Package" at bounding box center [280, 11] width 70 height 10
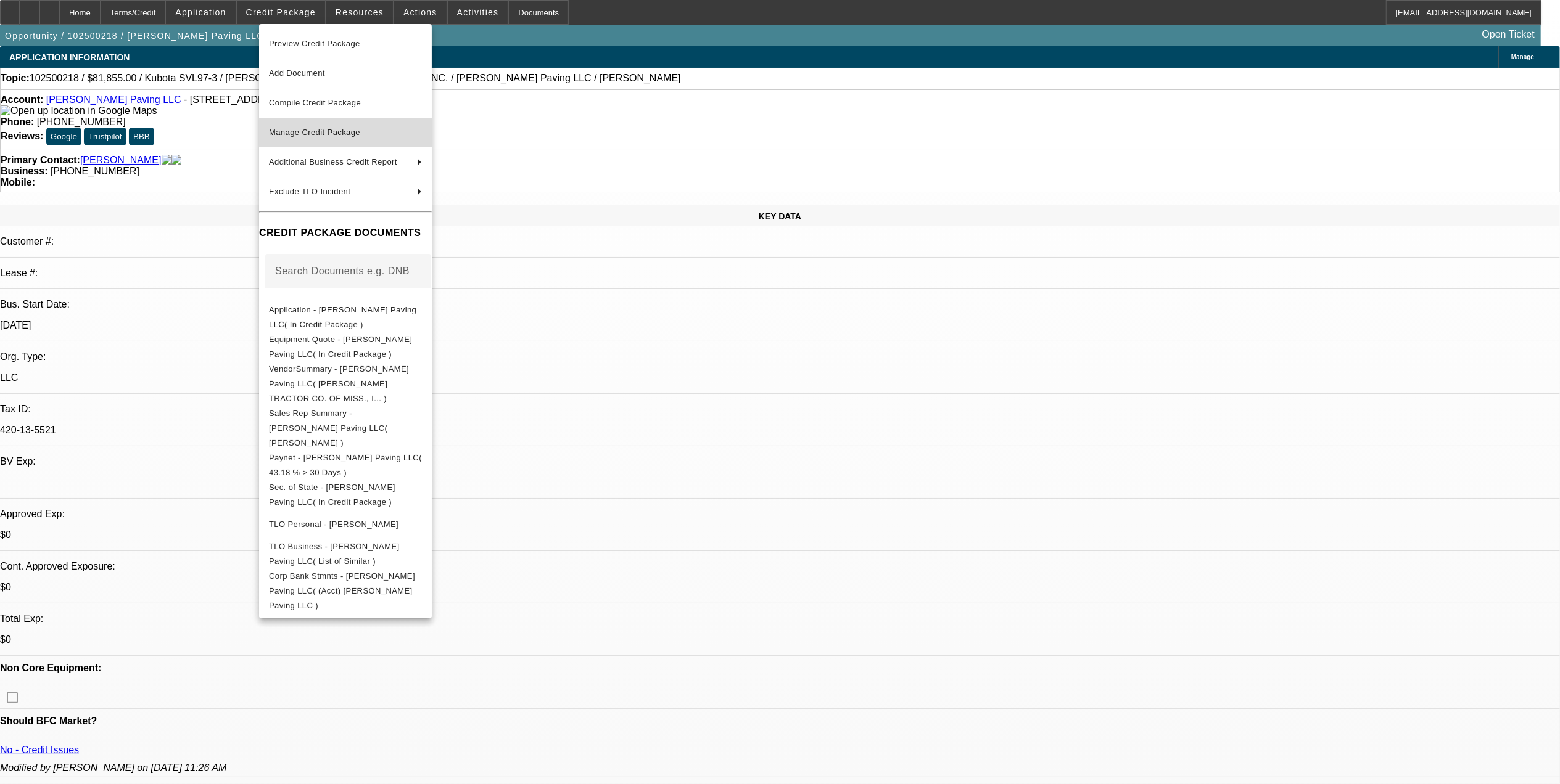
click at [331, 133] on span "Manage Credit Package" at bounding box center [315, 132] width 92 height 9
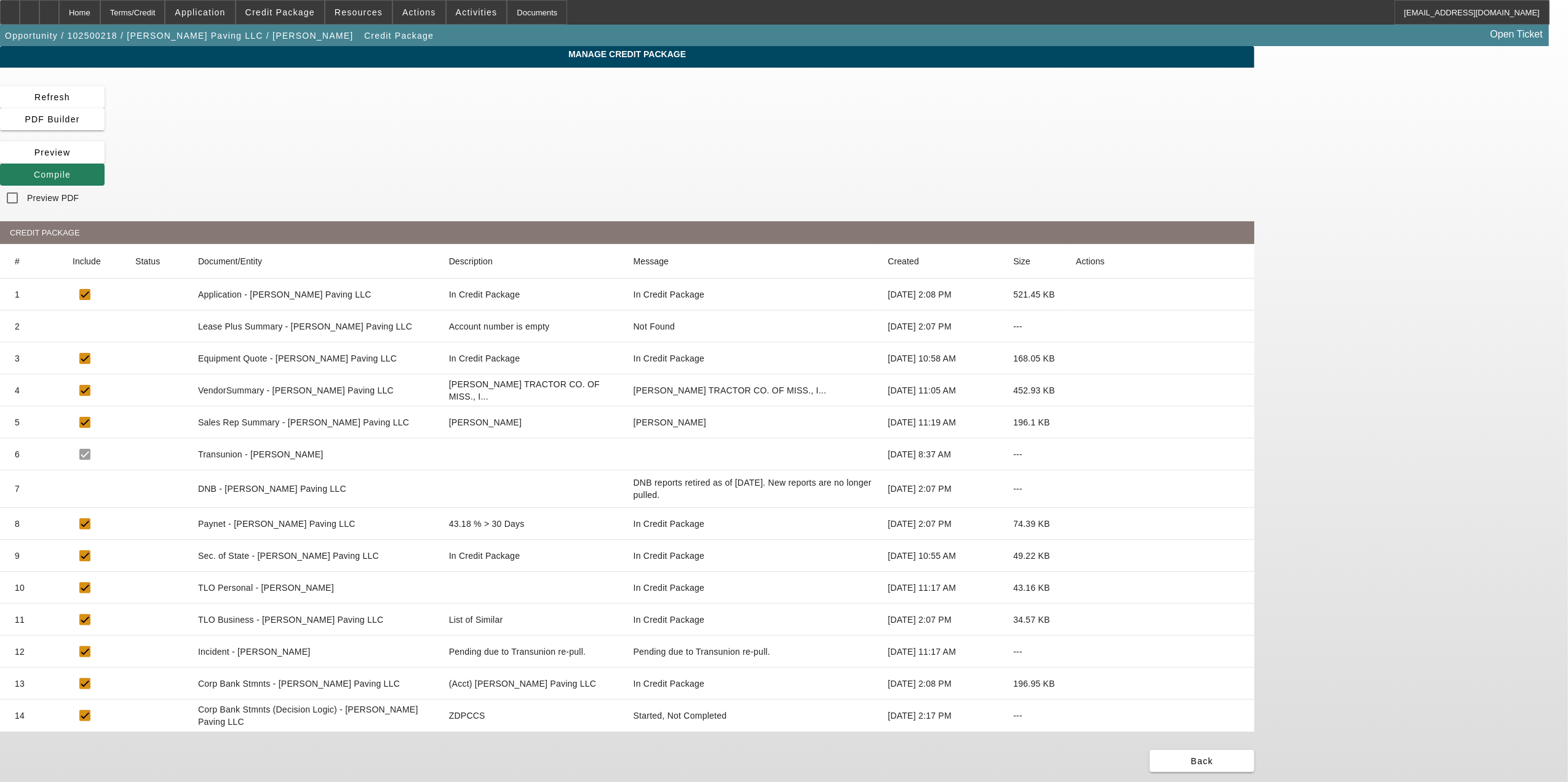
click at [70, 170] on span "Compile" at bounding box center [52, 174] width 37 height 10
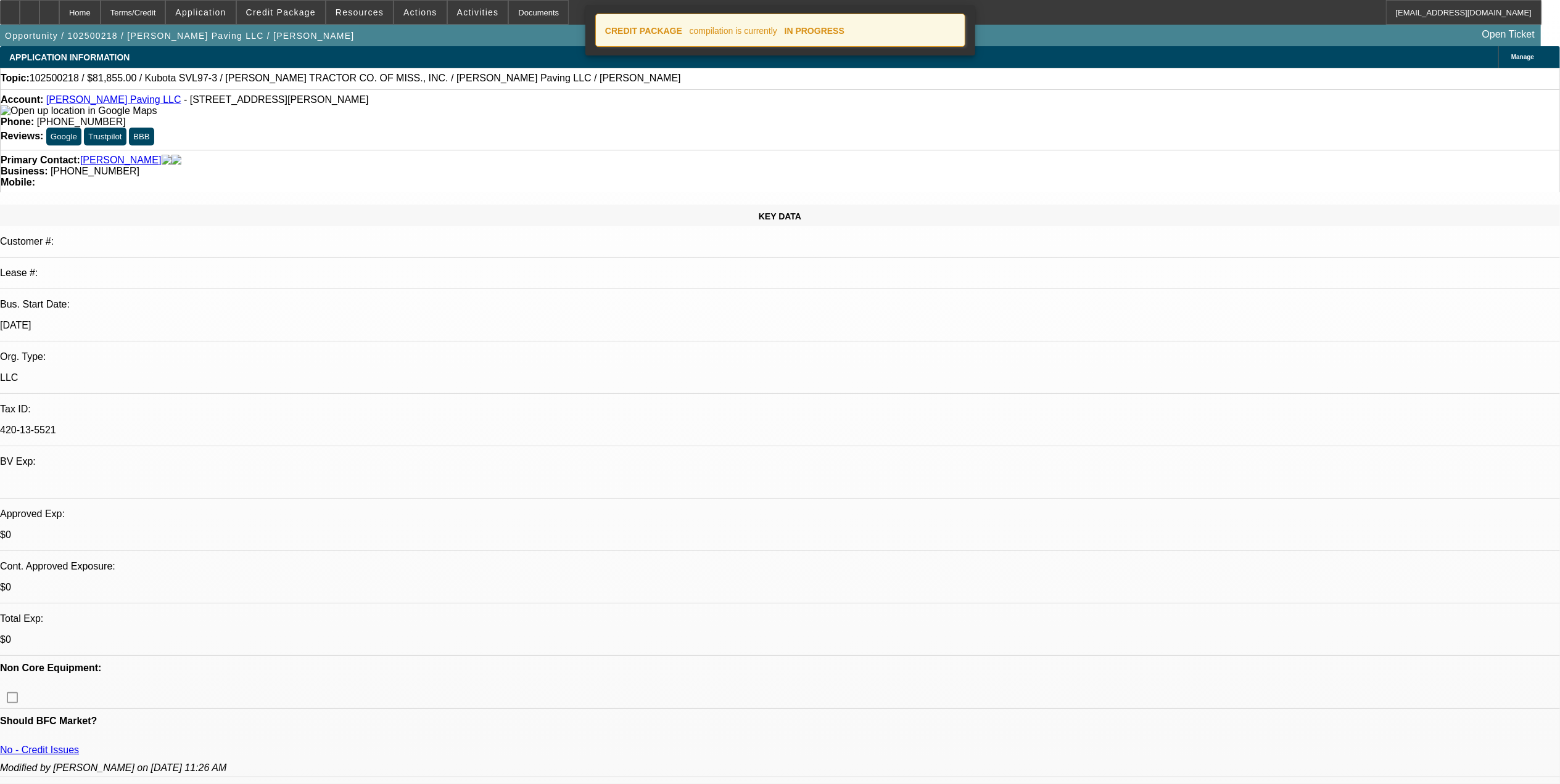
select select "0.15"
select select "2"
select select "0"
select select "6"
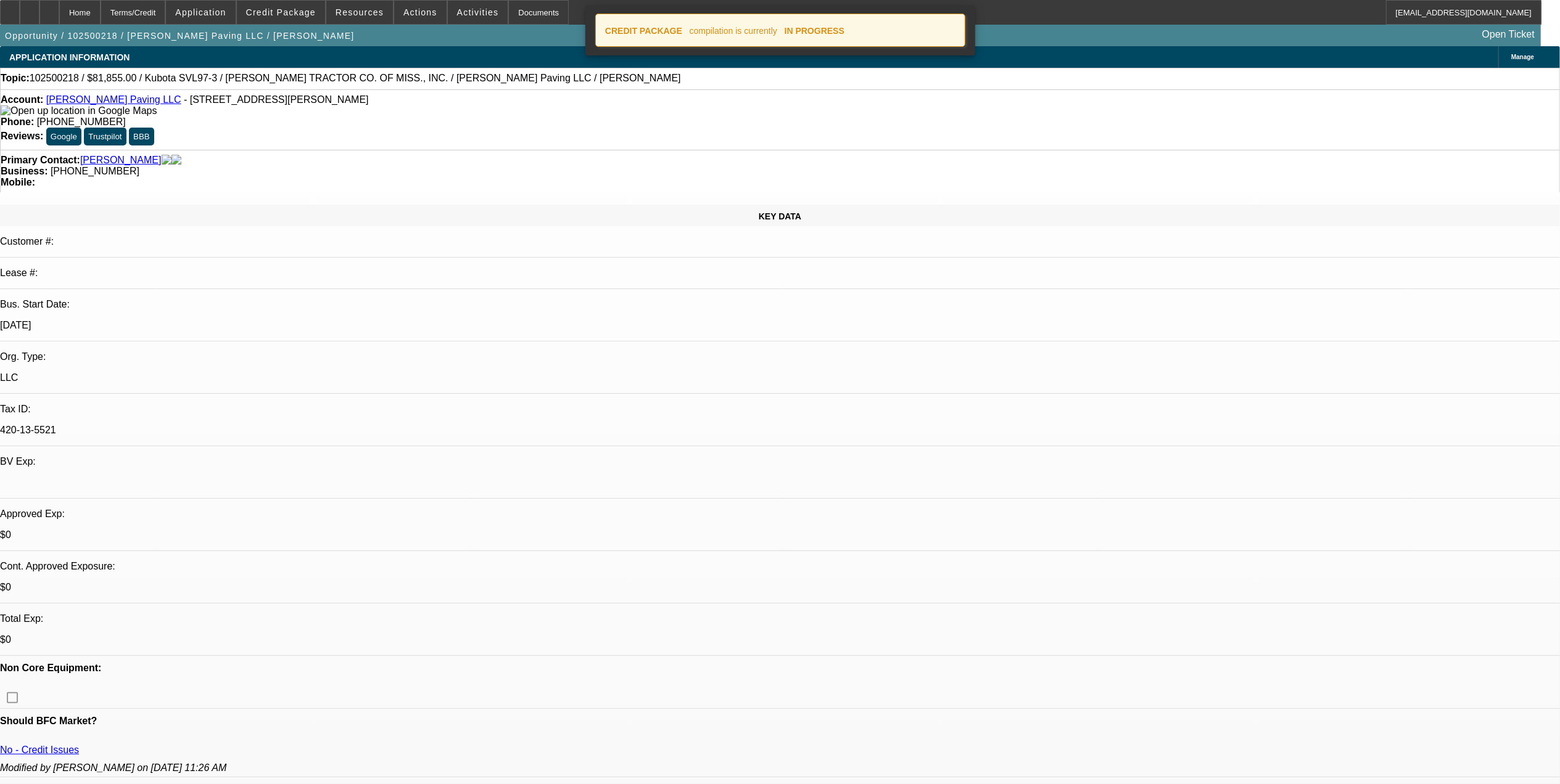
select select "0.15"
select select "2"
select select "0"
select select "6"
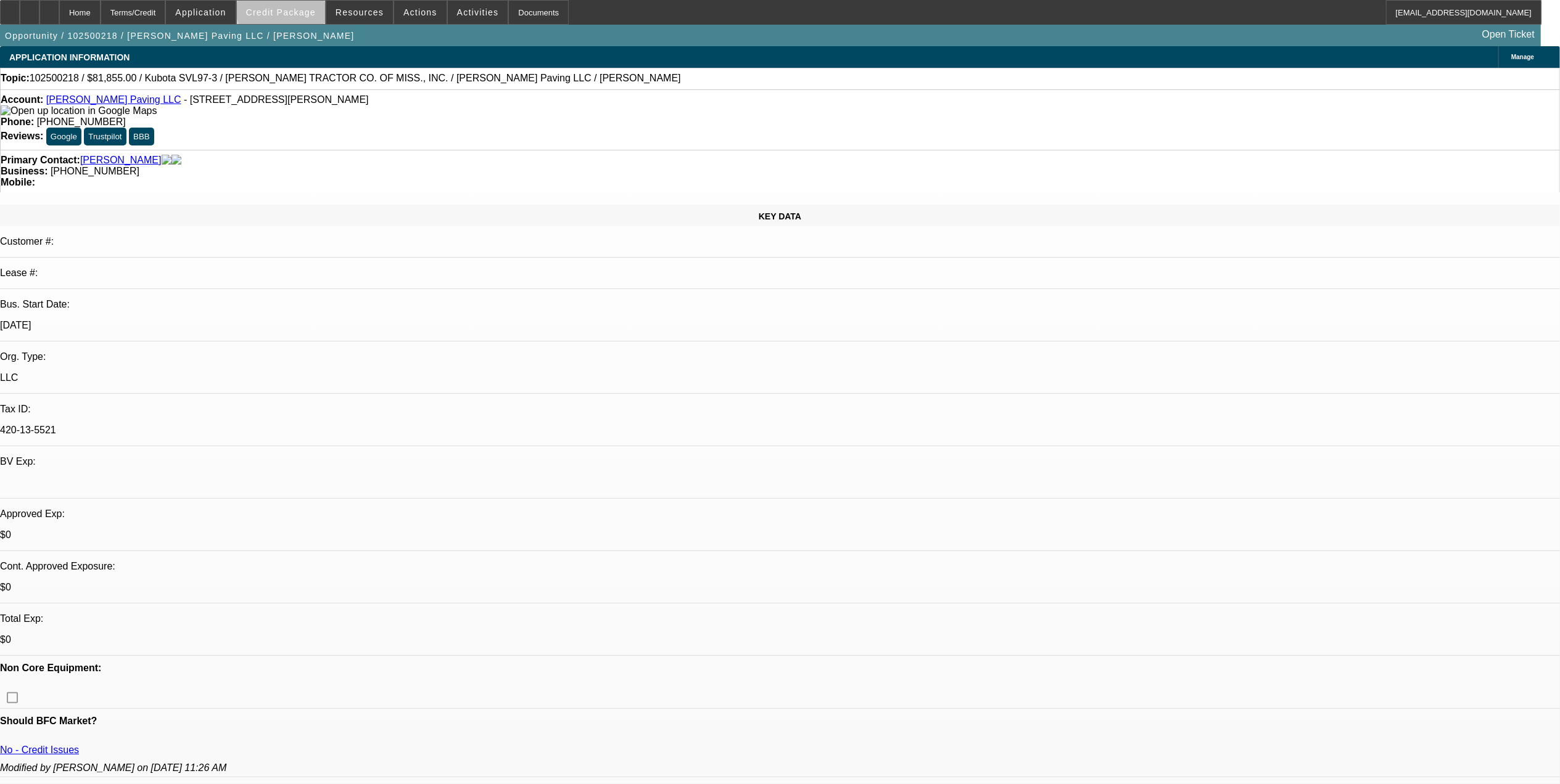
click at [314, 4] on span at bounding box center [281, 12] width 88 height 30
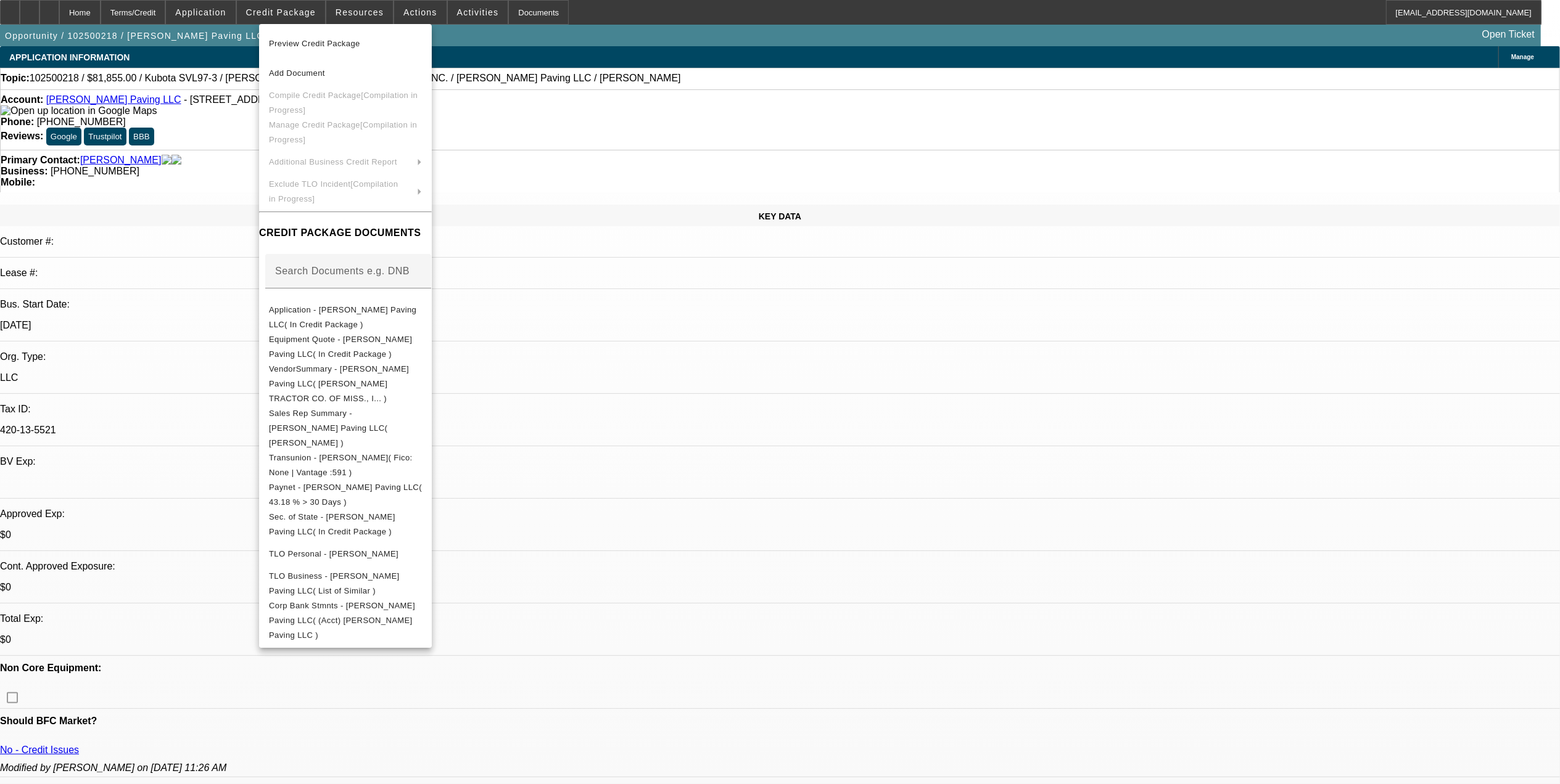
drag, startPoint x: 798, startPoint y: 571, endPoint x: 784, endPoint y: 571, distance: 14.0
click at [795, 571] on div at bounding box center [780, 392] width 1560 height 784
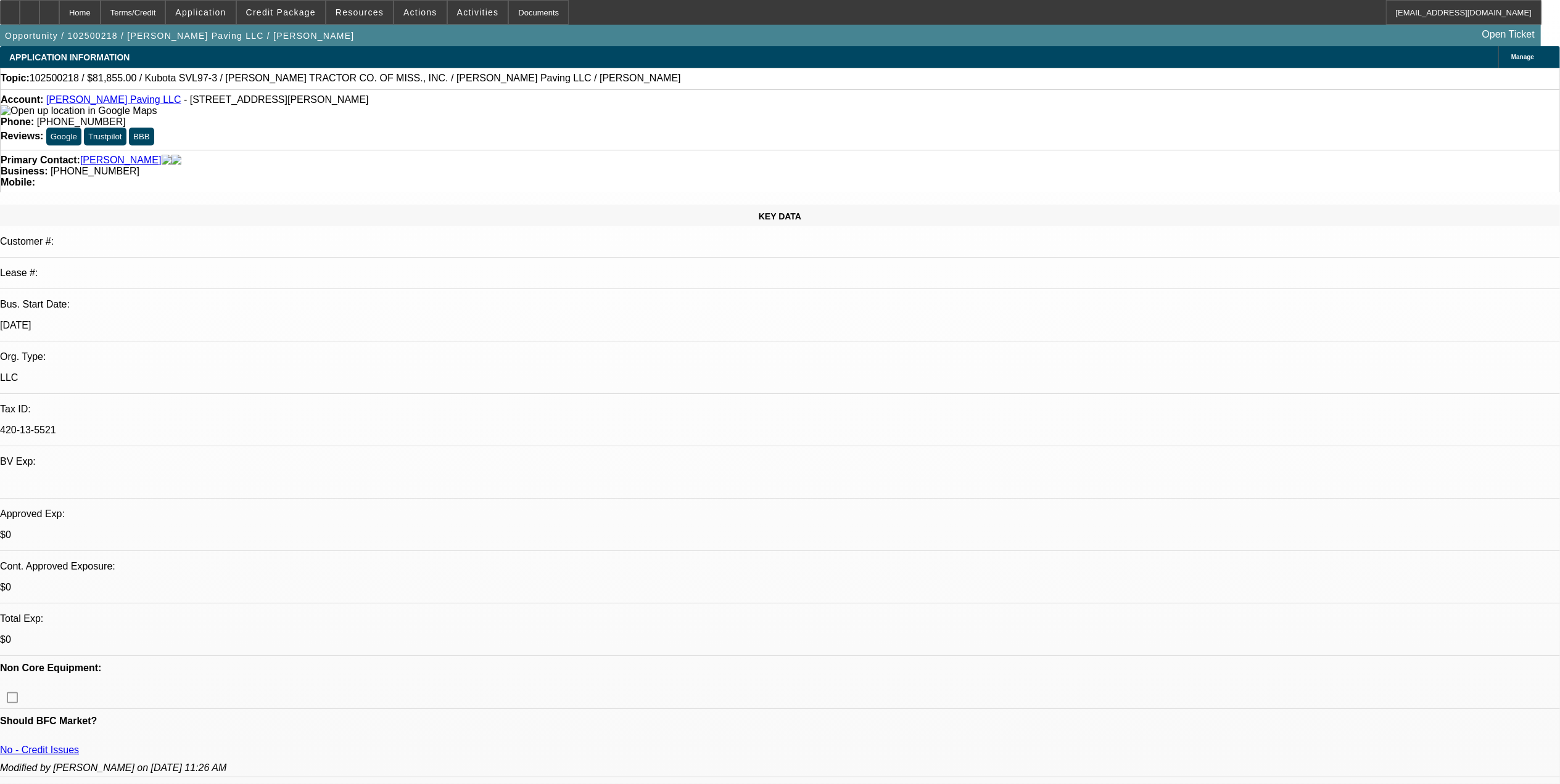
drag, startPoint x: 402, startPoint y: 544, endPoint x: 390, endPoint y: 544, distance: 12.0
click at [59, 15] on div at bounding box center [49, 12] width 19 height 25
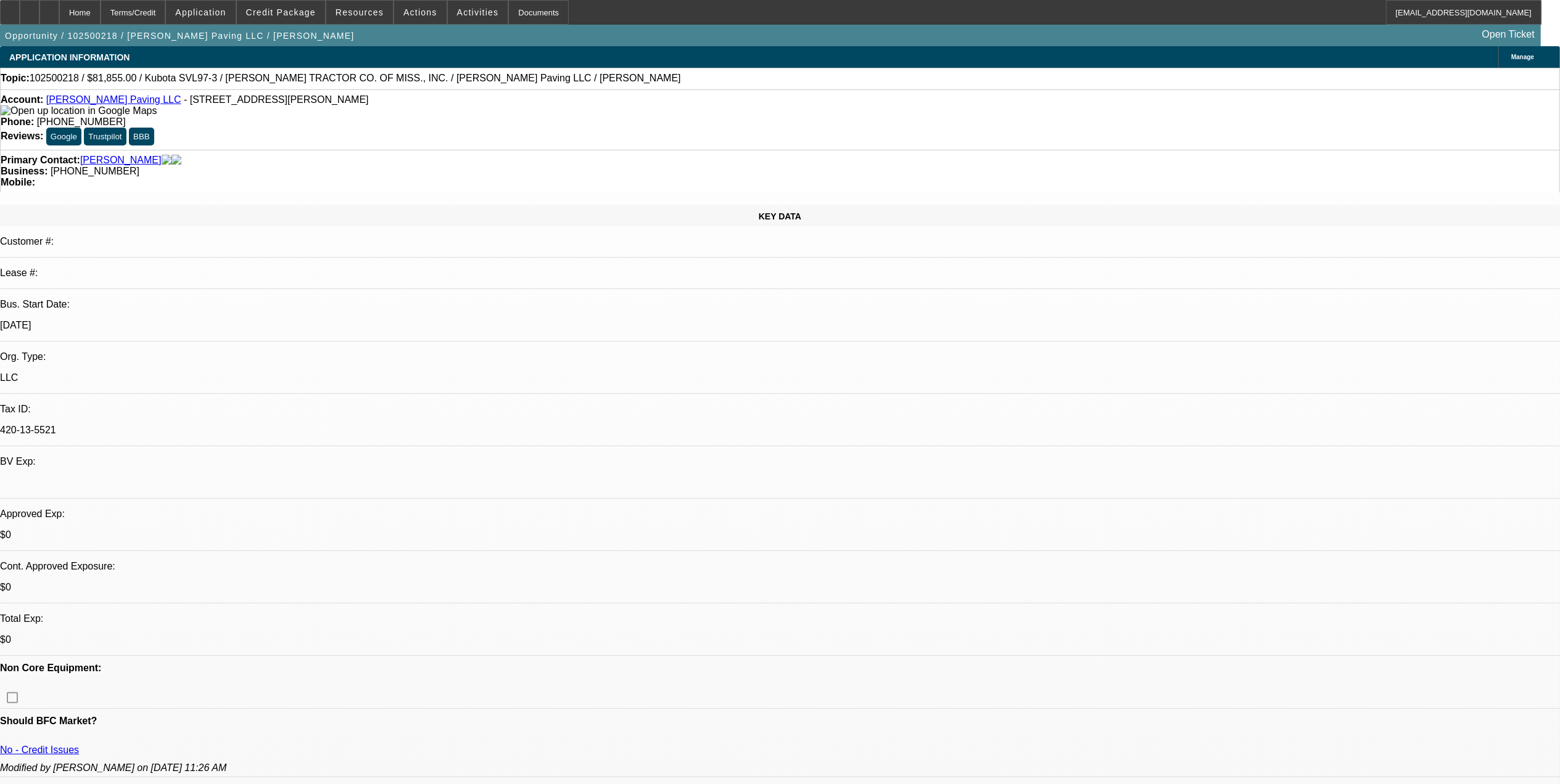
select select "0.15"
select select "2"
select select "0"
select select "0.15"
select select "2"
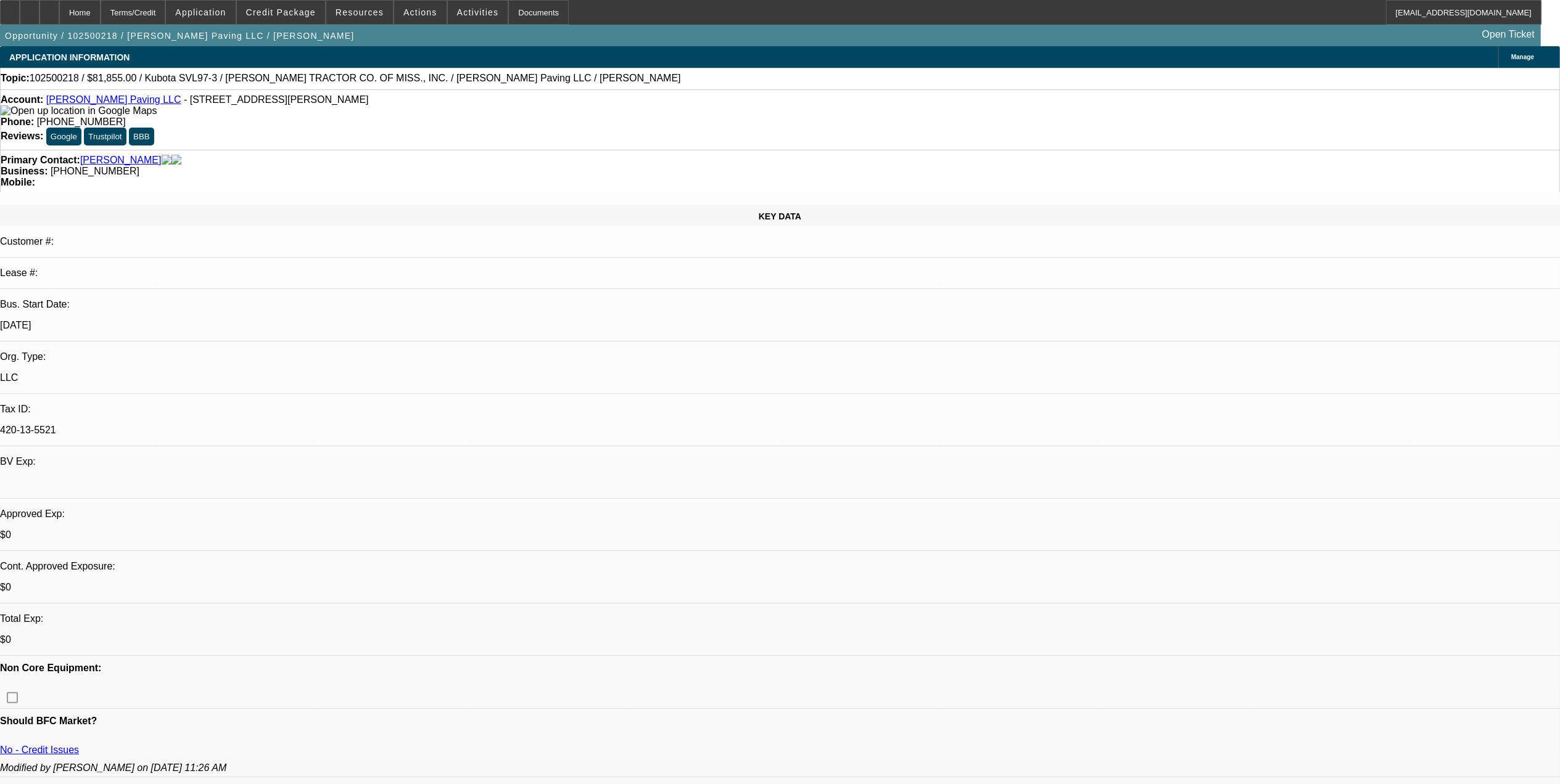
select select "0"
select select "1"
select select "2"
select select "6"
select select "1"
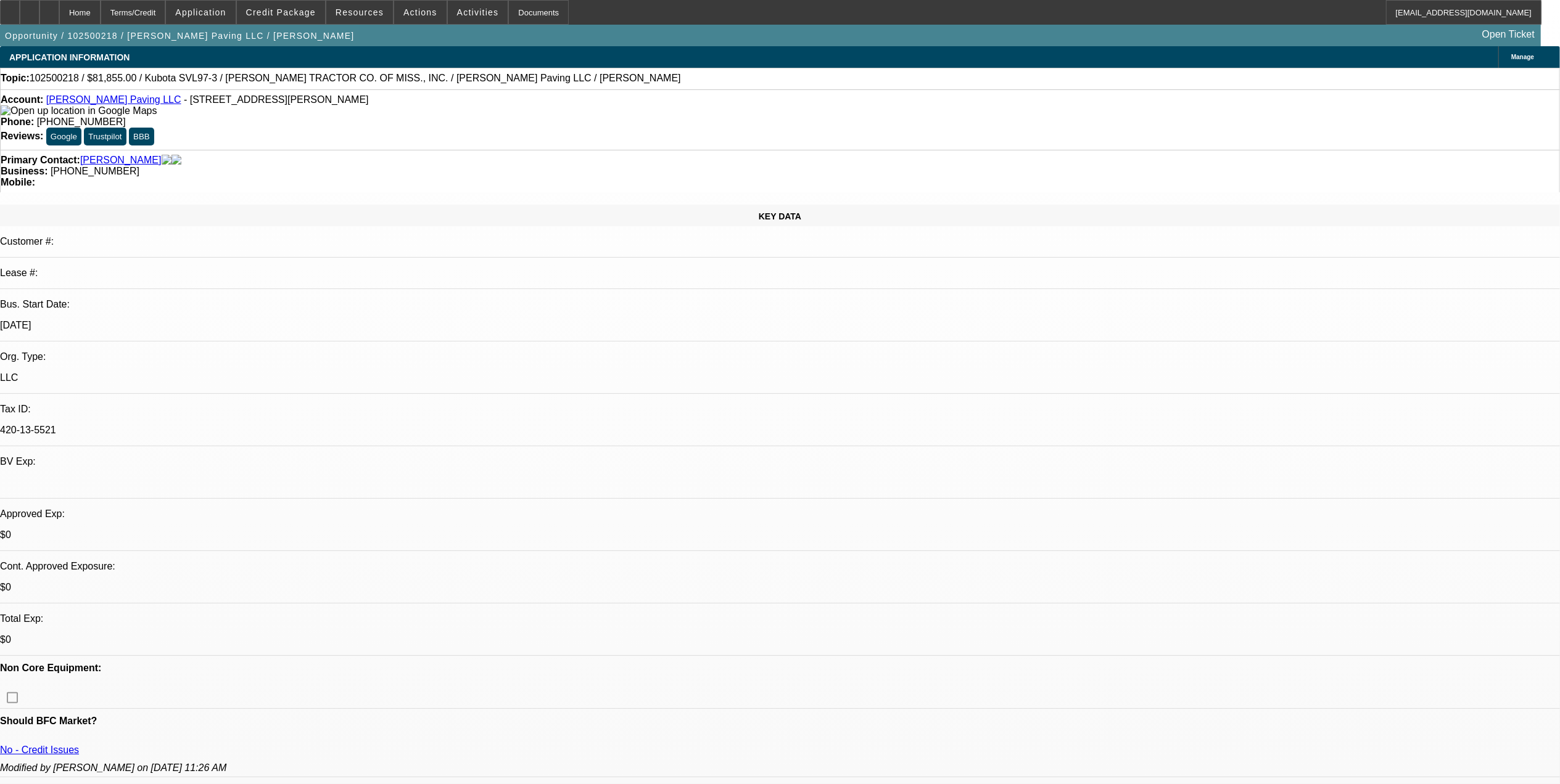
select select "2"
select select "6"
select select "0"
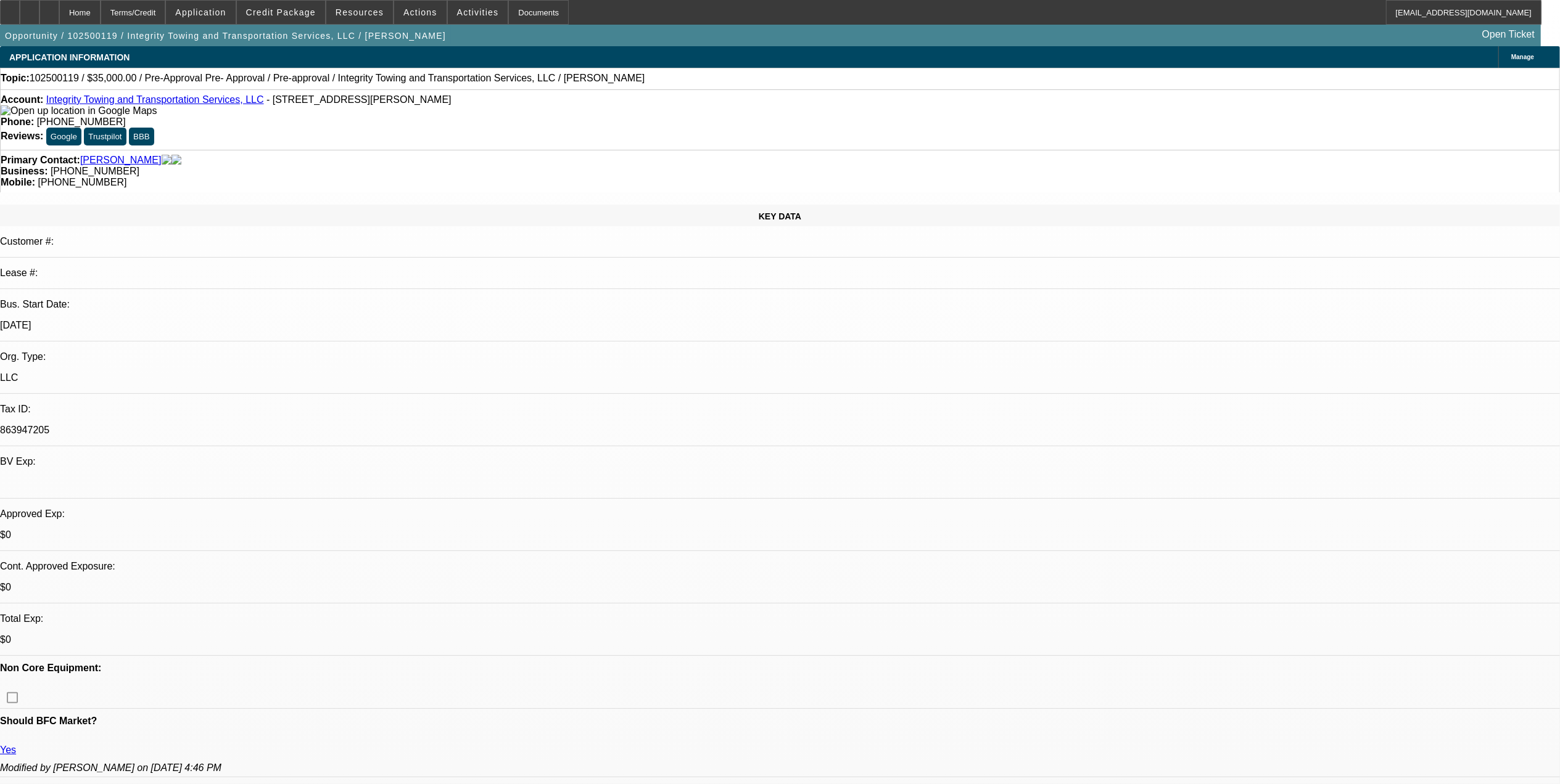
select select "0"
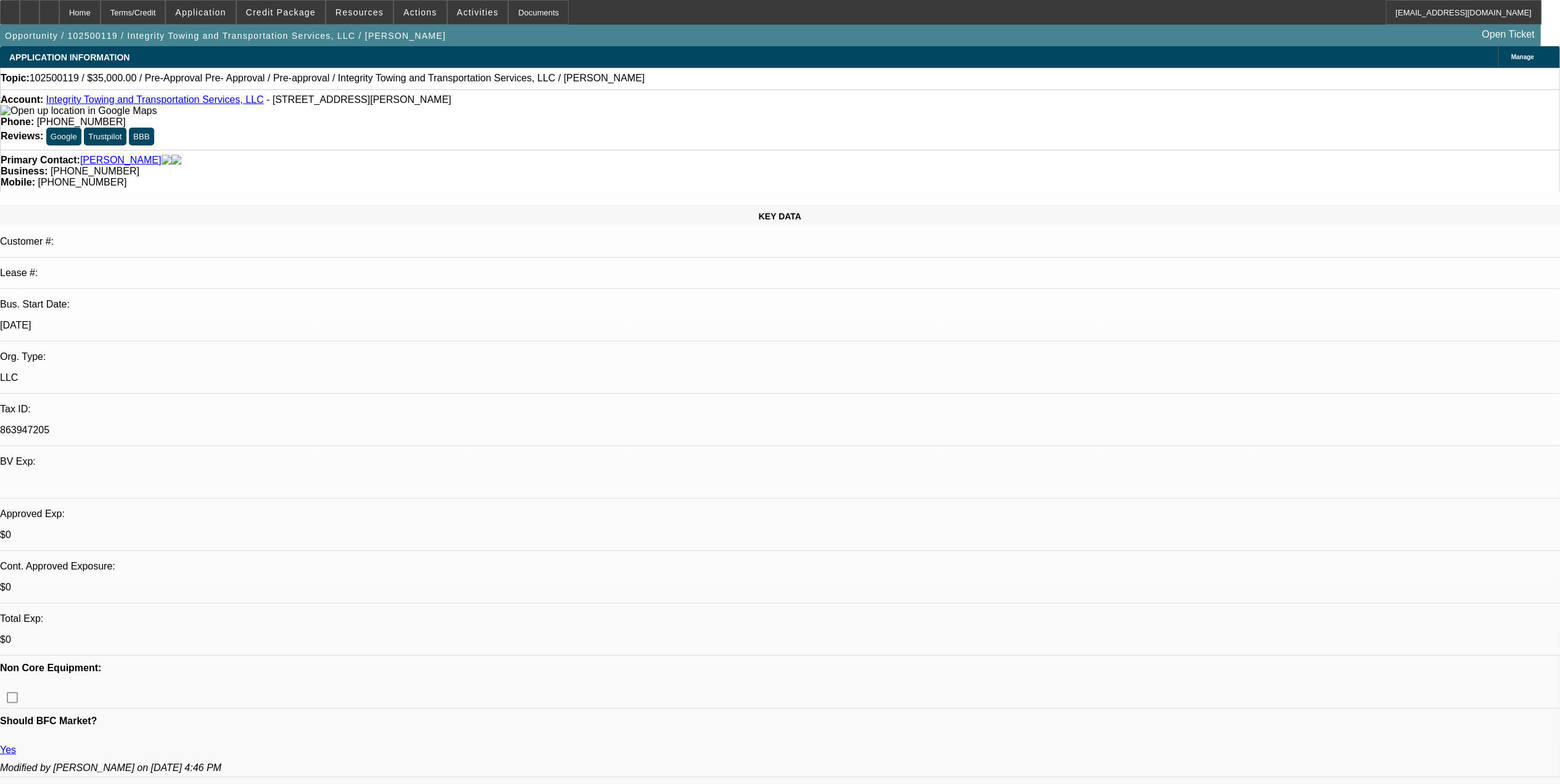
select select "0"
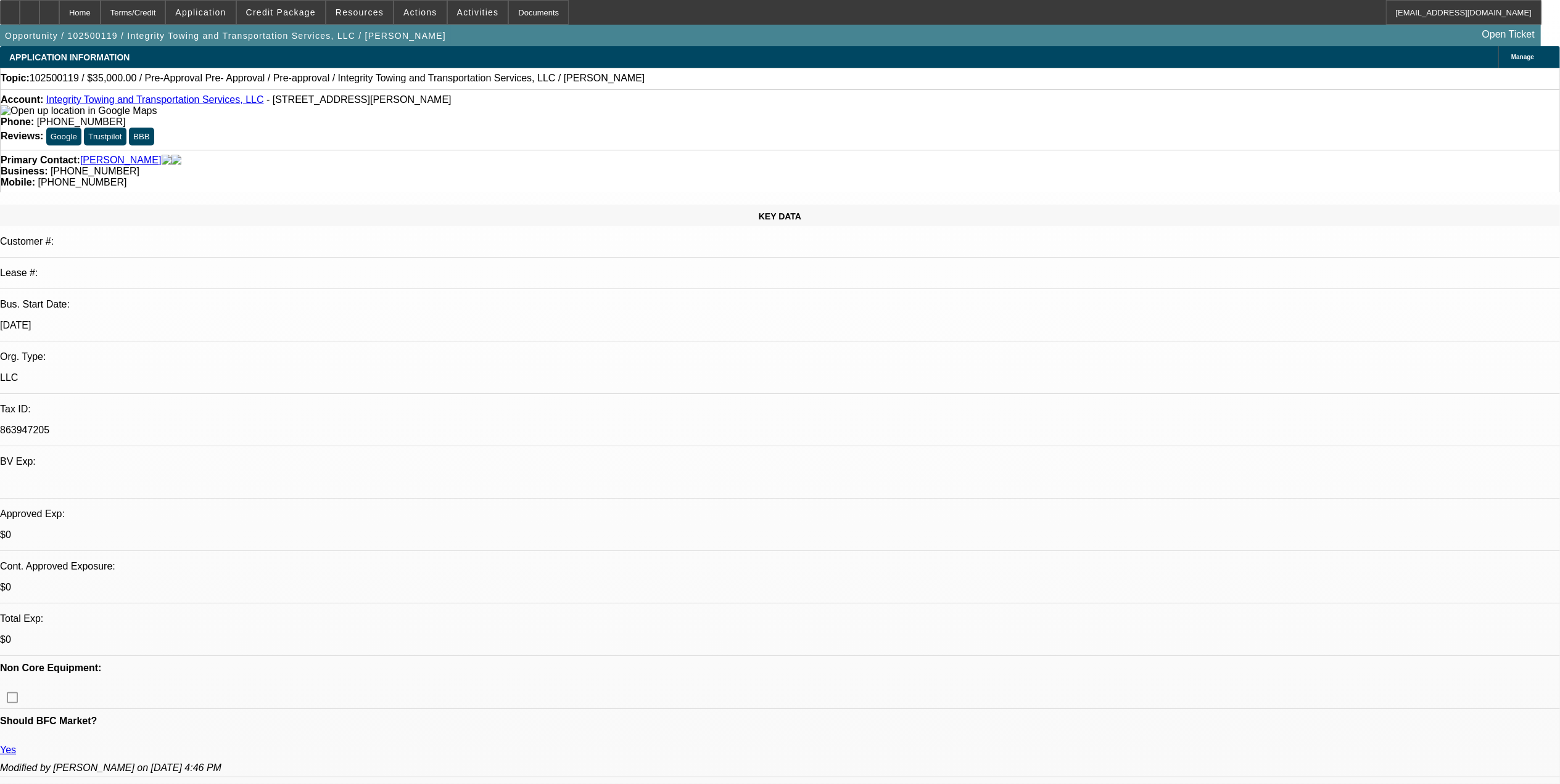
select select "1"
select select "6"
select select "1"
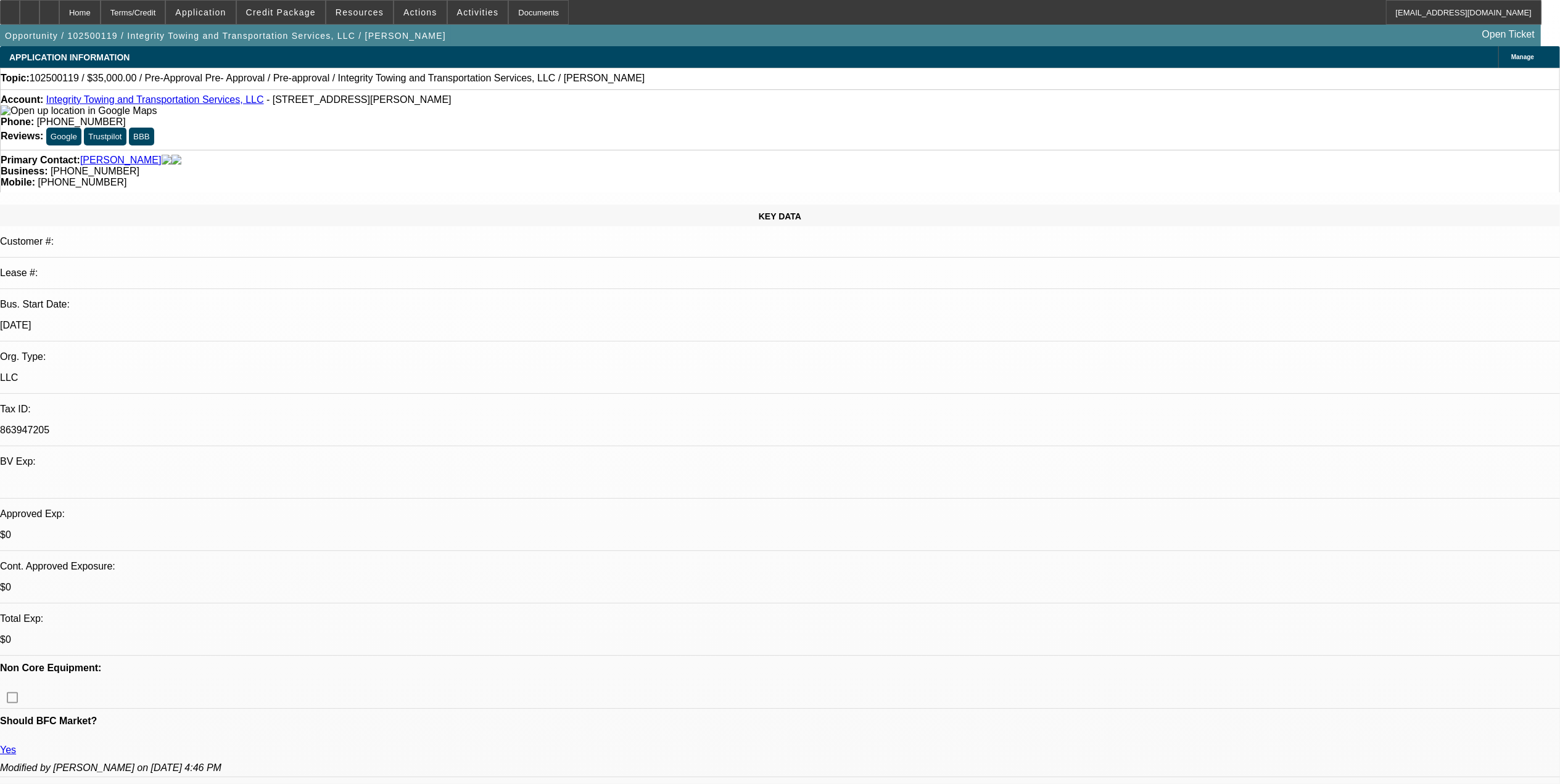
select select "6"
select select "1"
select select "6"
select select "1"
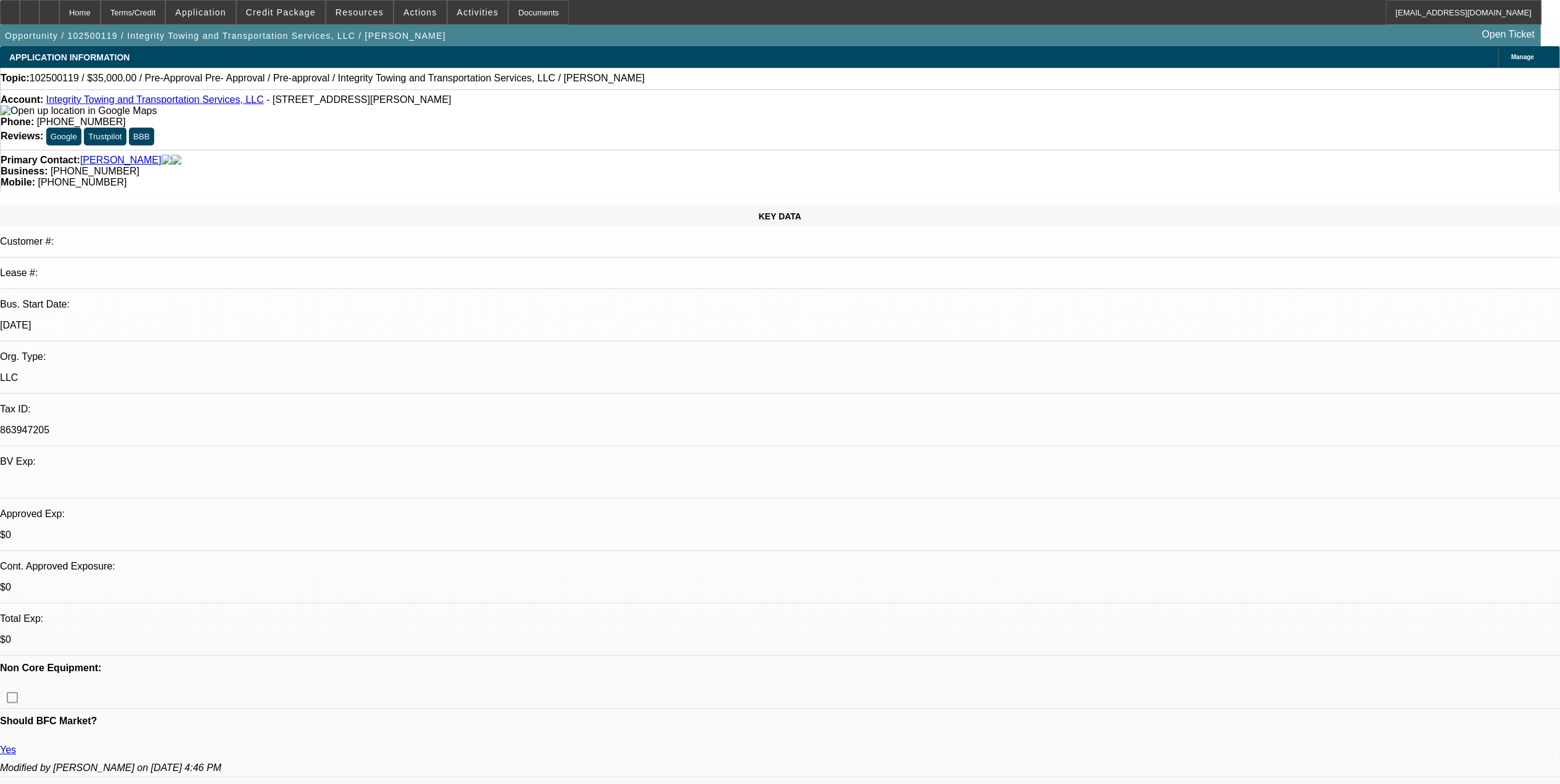
select select "1"
select select "6"
click at [71, 100] on link "Integrity Towing and Transportation Services, LLC" at bounding box center [154, 100] width 218 height 11
select select "0"
select select "2"
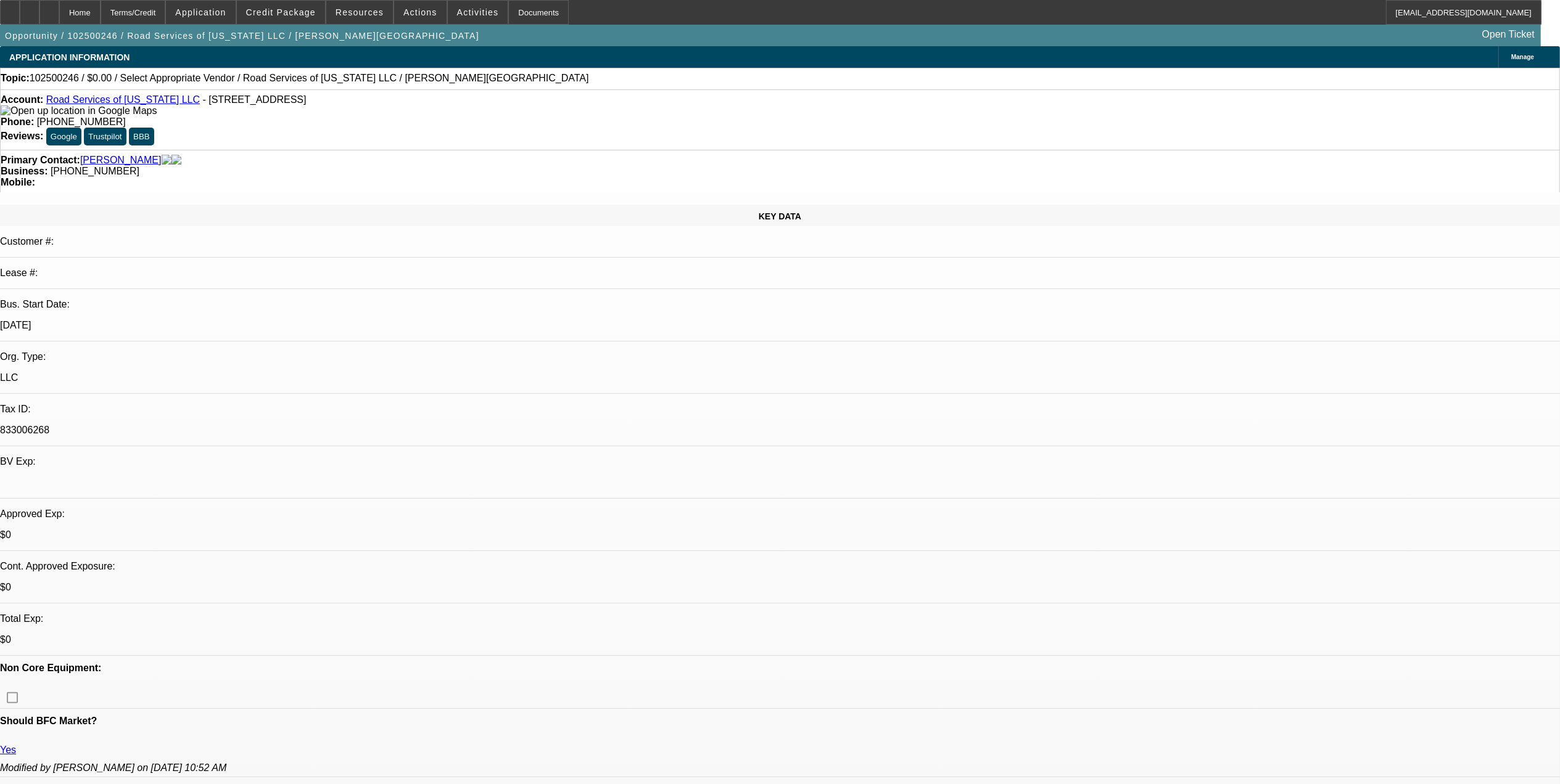
select select "0.1"
select select "1"
select select "2"
select select "4"
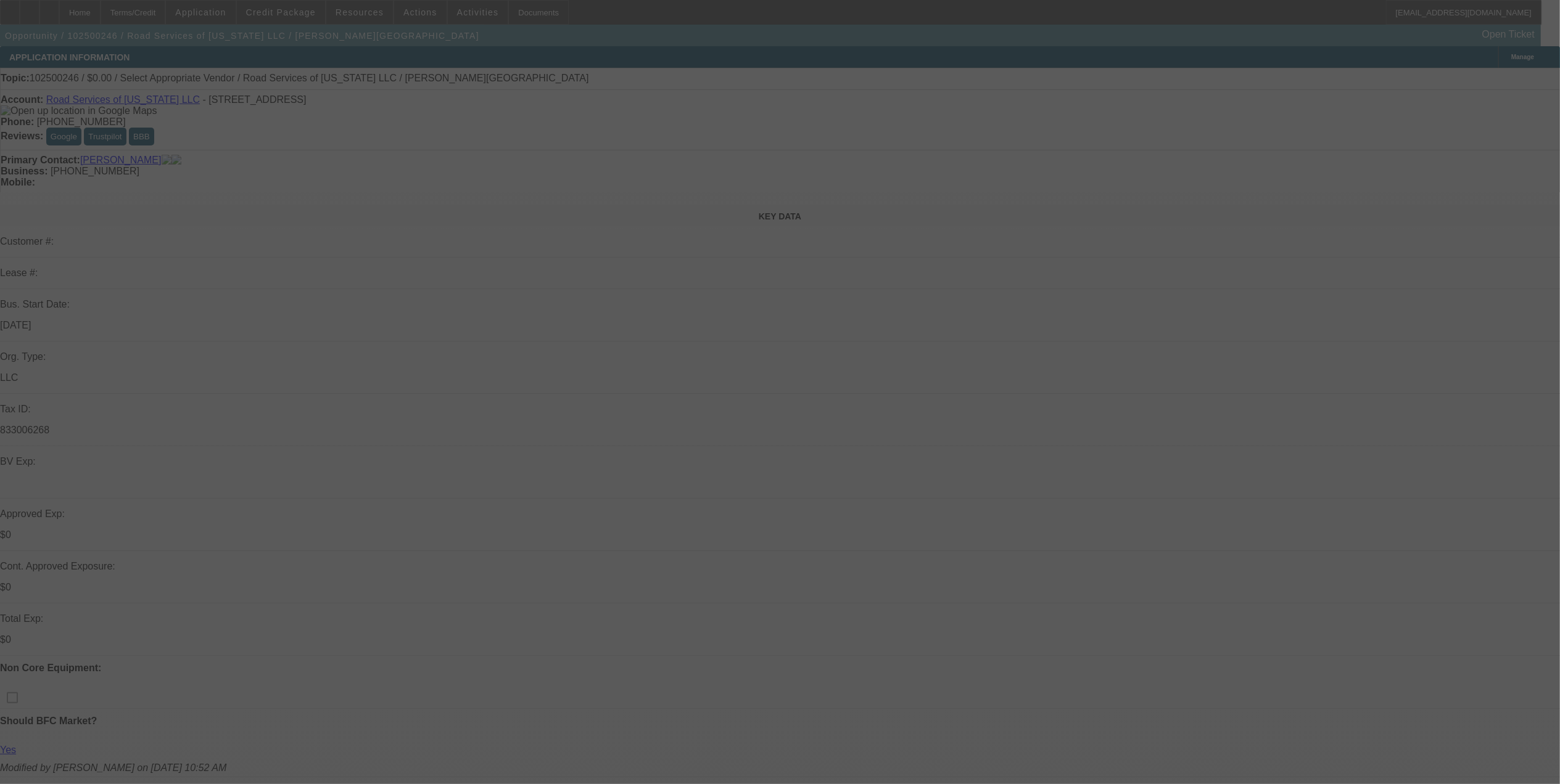
select select "0"
select select "2"
select select "0.1"
select select "4"
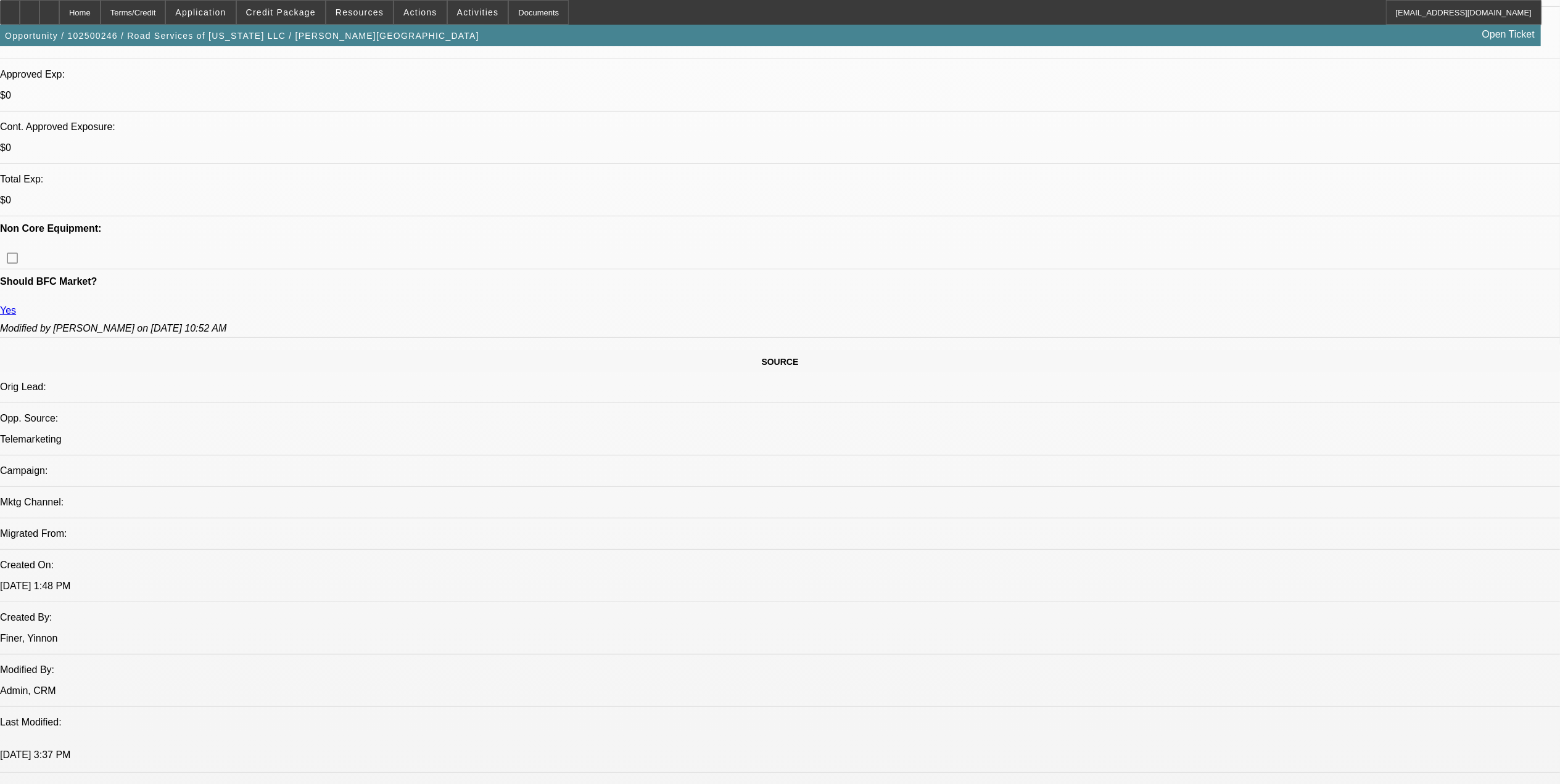
scroll to position [410, 0]
